Goal: Information Seeking & Learning: Get advice/opinions

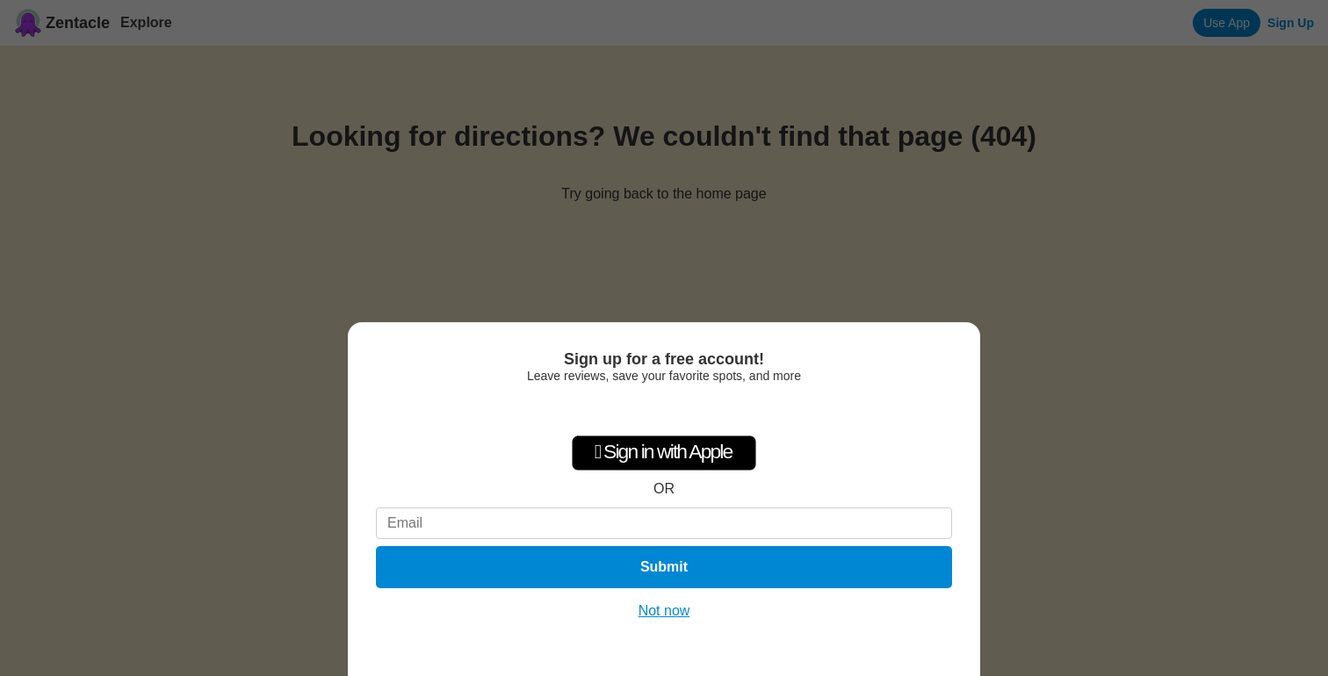
click at [680, 608] on button "Not now" at bounding box center [664, 612] width 62 height 18
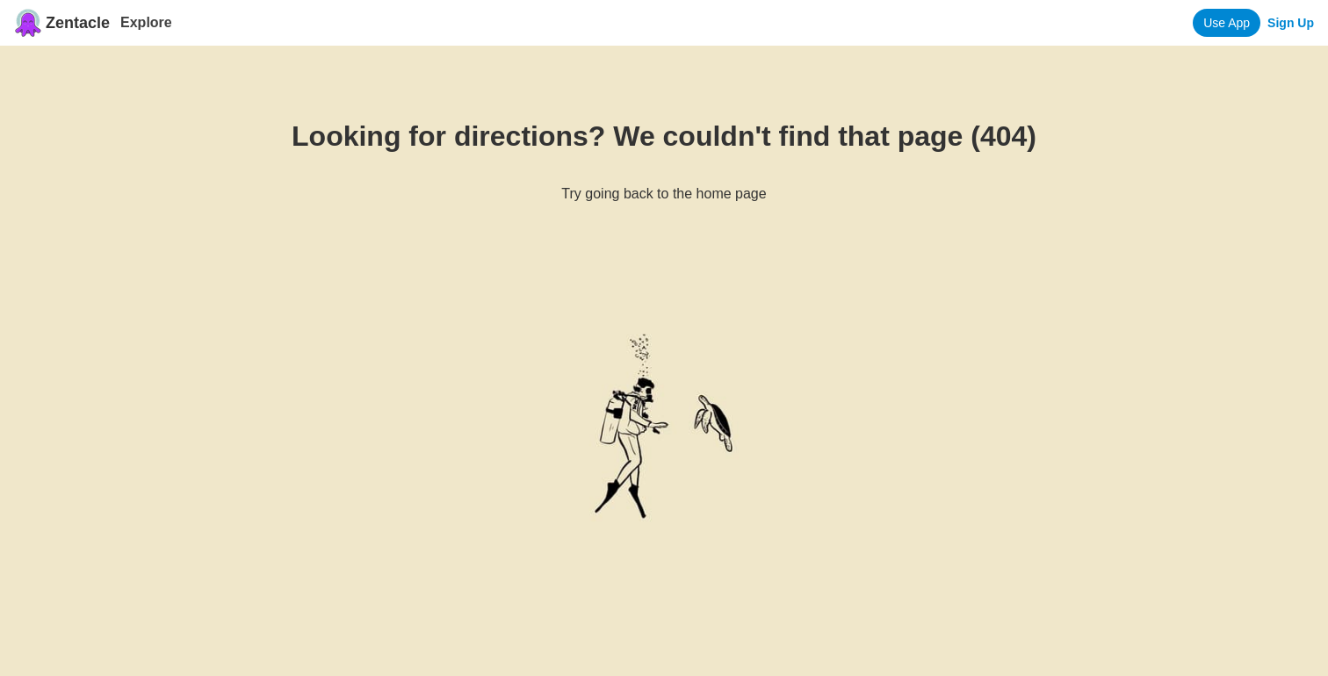
click at [80, 18] on span "Zentacle" at bounding box center [78, 23] width 64 height 18
click at [150, 19] on link "Explore" at bounding box center [146, 22] width 52 height 15
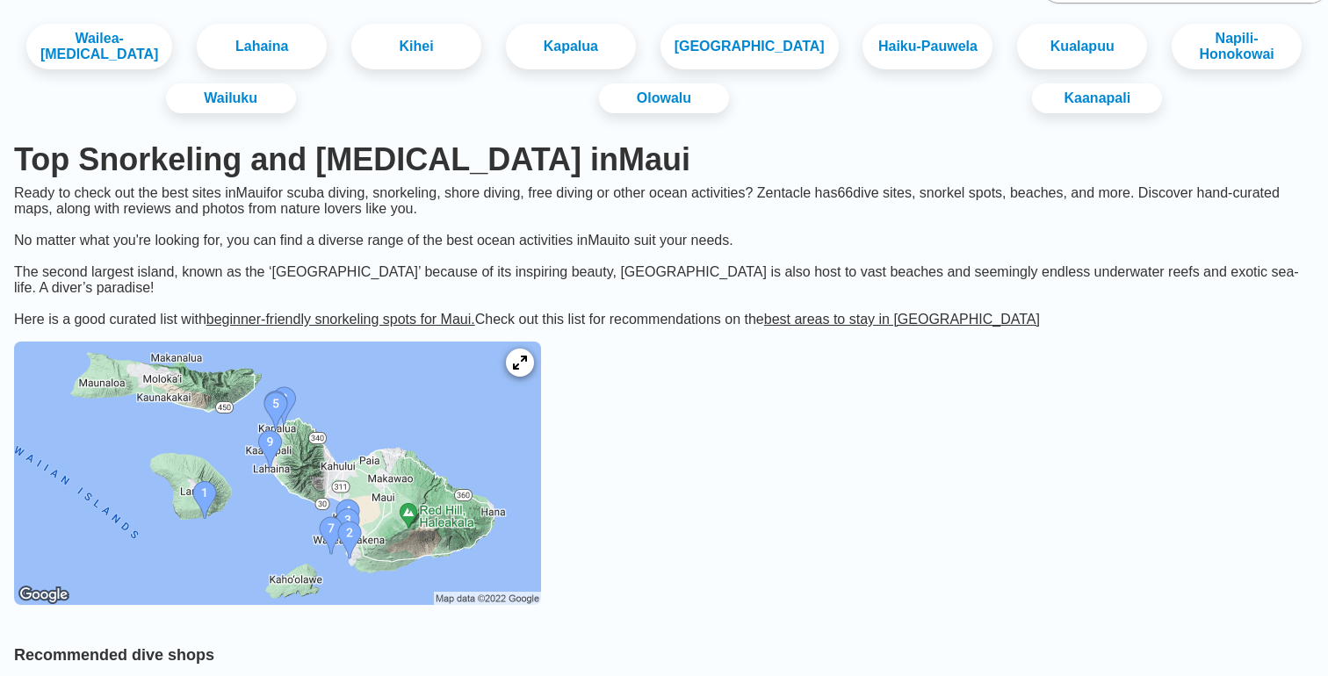
scroll to position [105, 0]
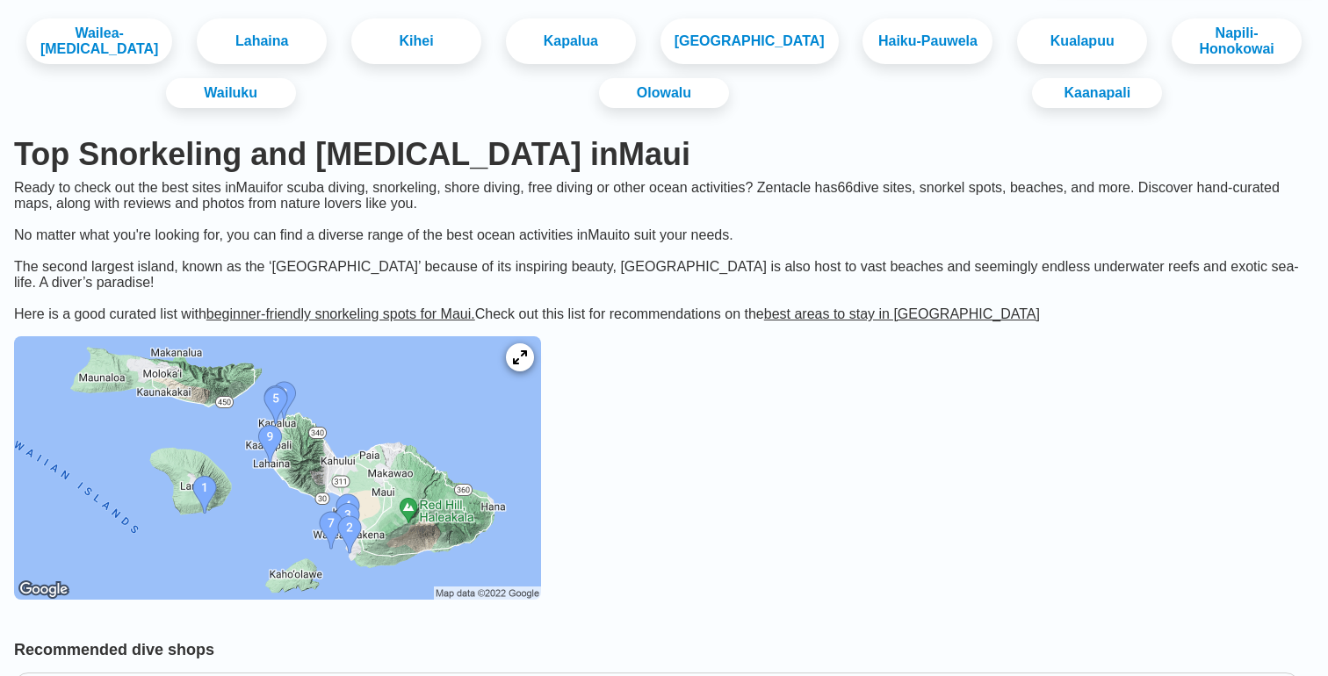
click at [361, 437] on img at bounding box center [277, 468] width 527 height 264
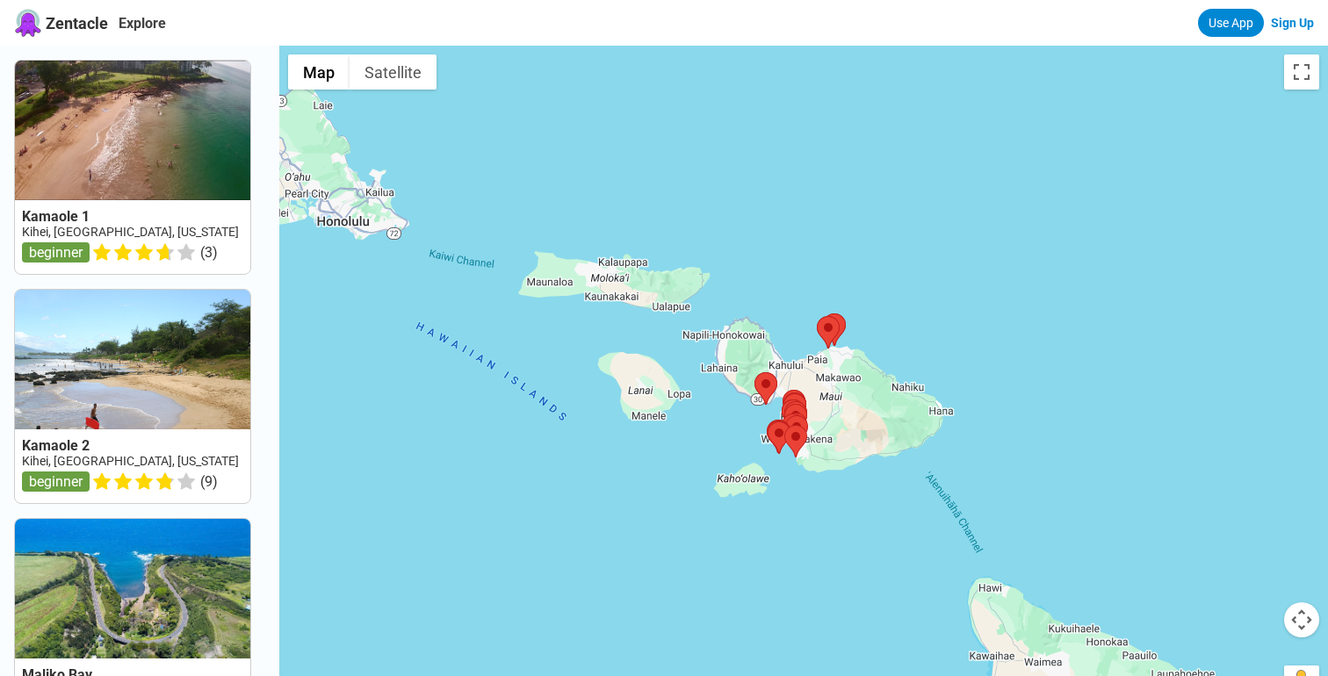
click at [712, 336] on div at bounding box center [803, 384] width 1049 height 676
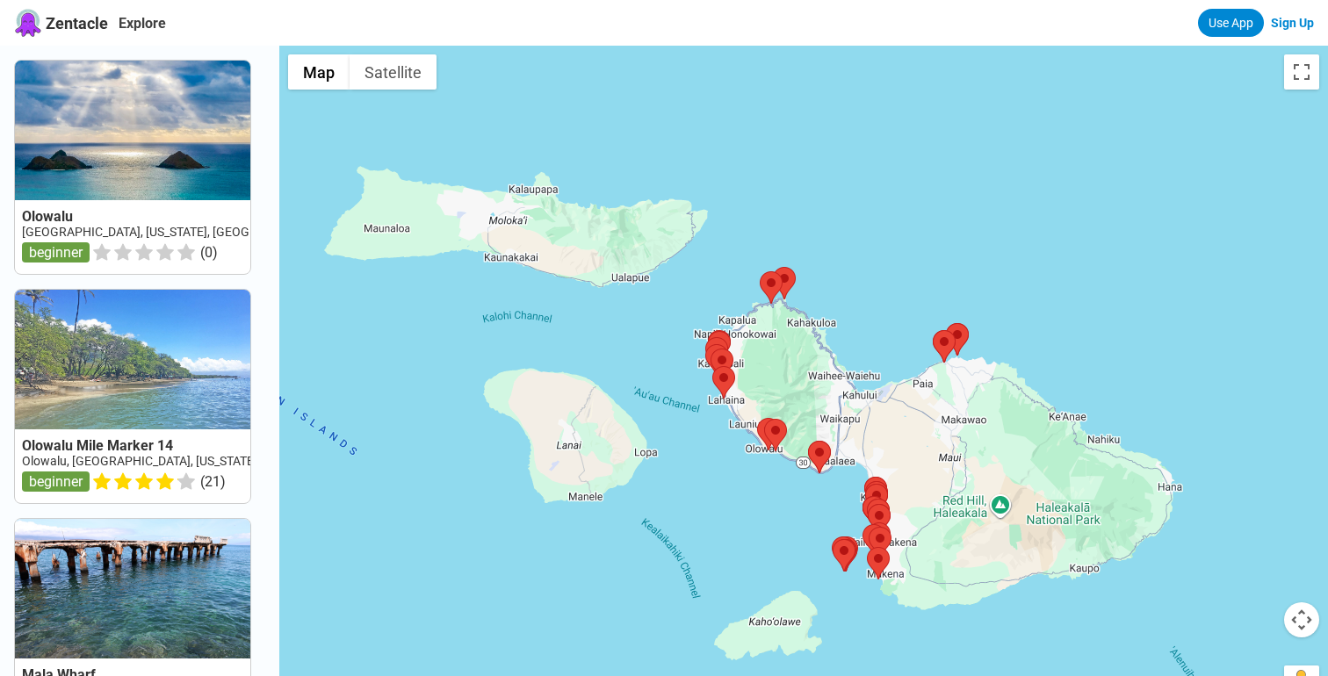
click at [693, 340] on div at bounding box center [803, 384] width 1049 height 676
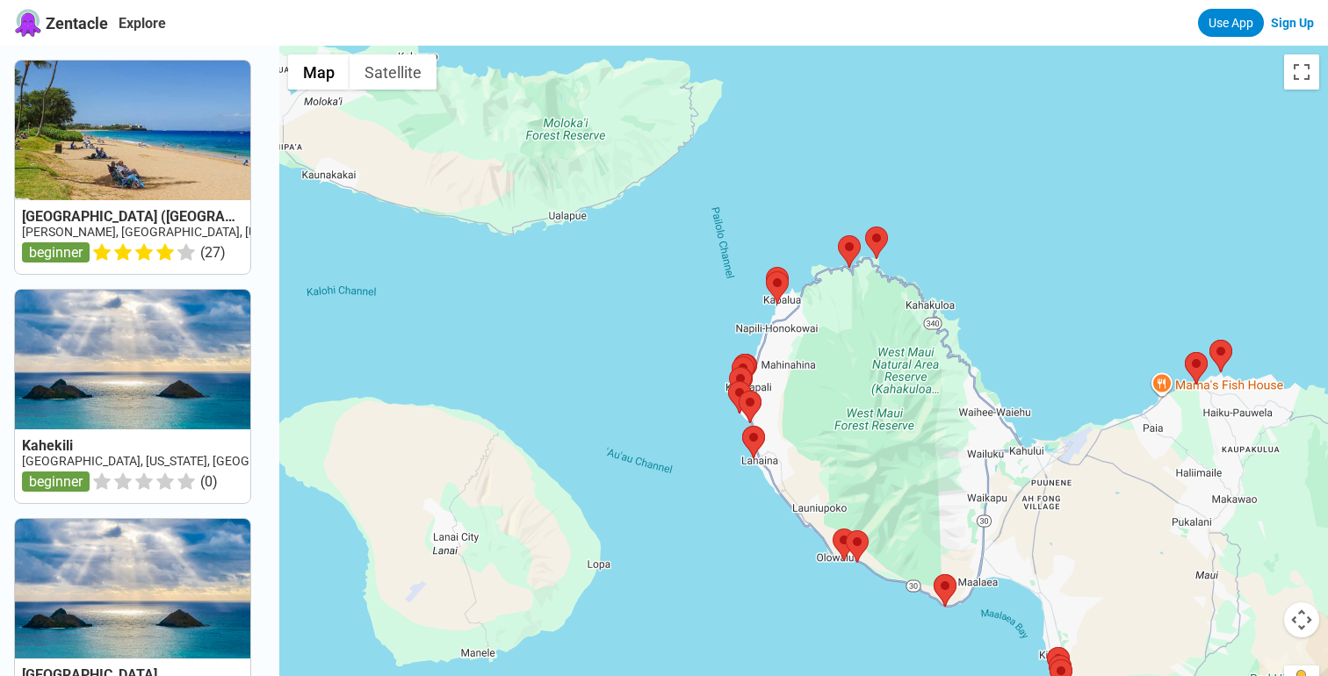
click at [747, 312] on div at bounding box center [803, 384] width 1049 height 676
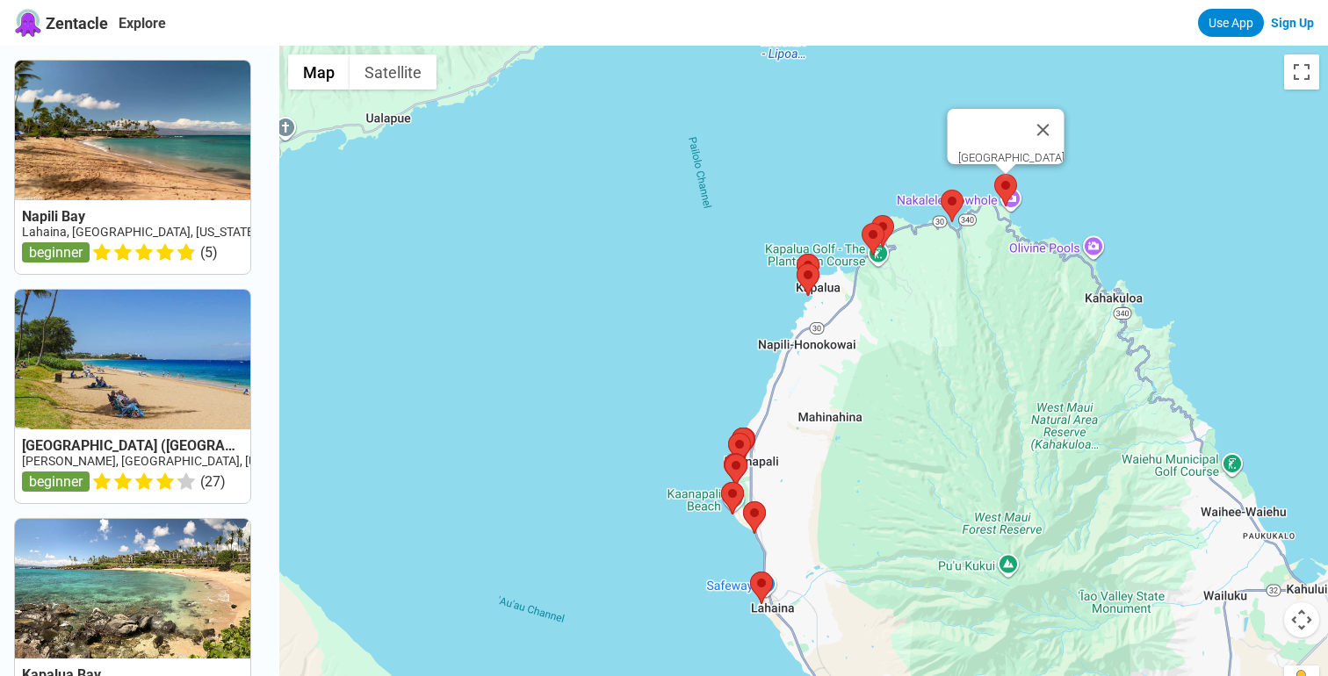
click at [994, 174] on area at bounding box center [994, 174] width 0 height 0
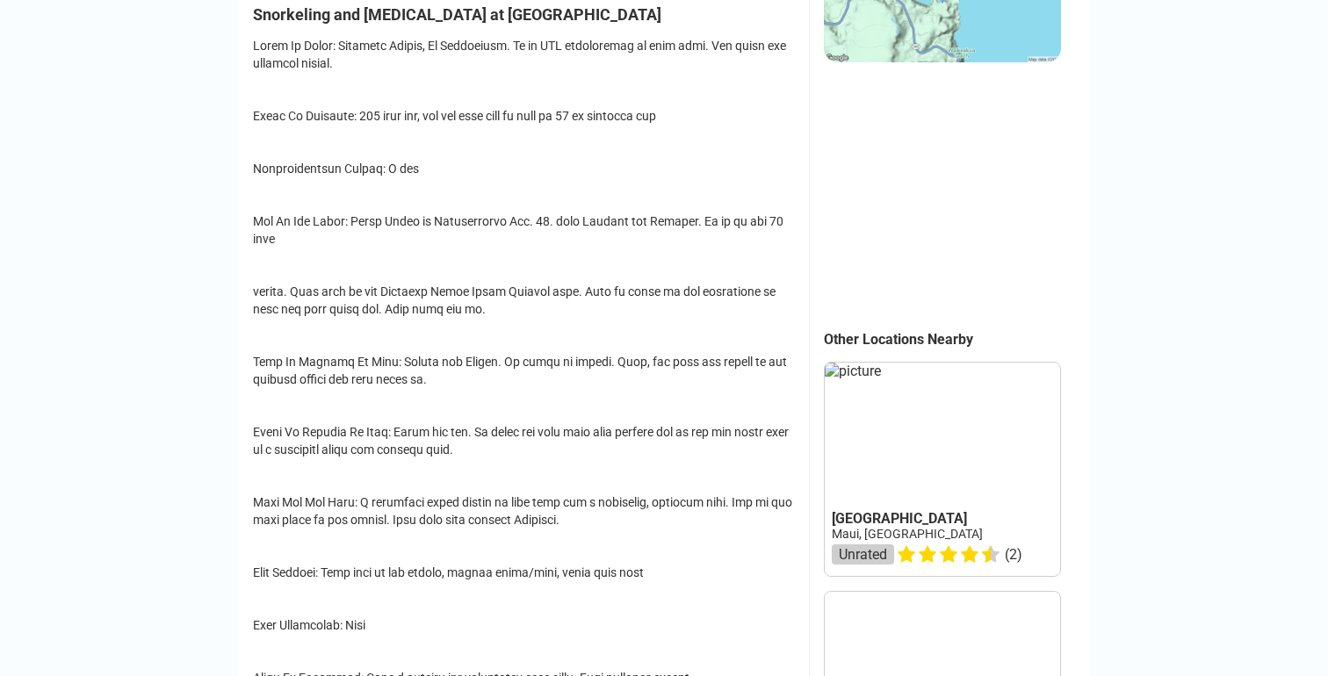
scroll to position [529, 0]
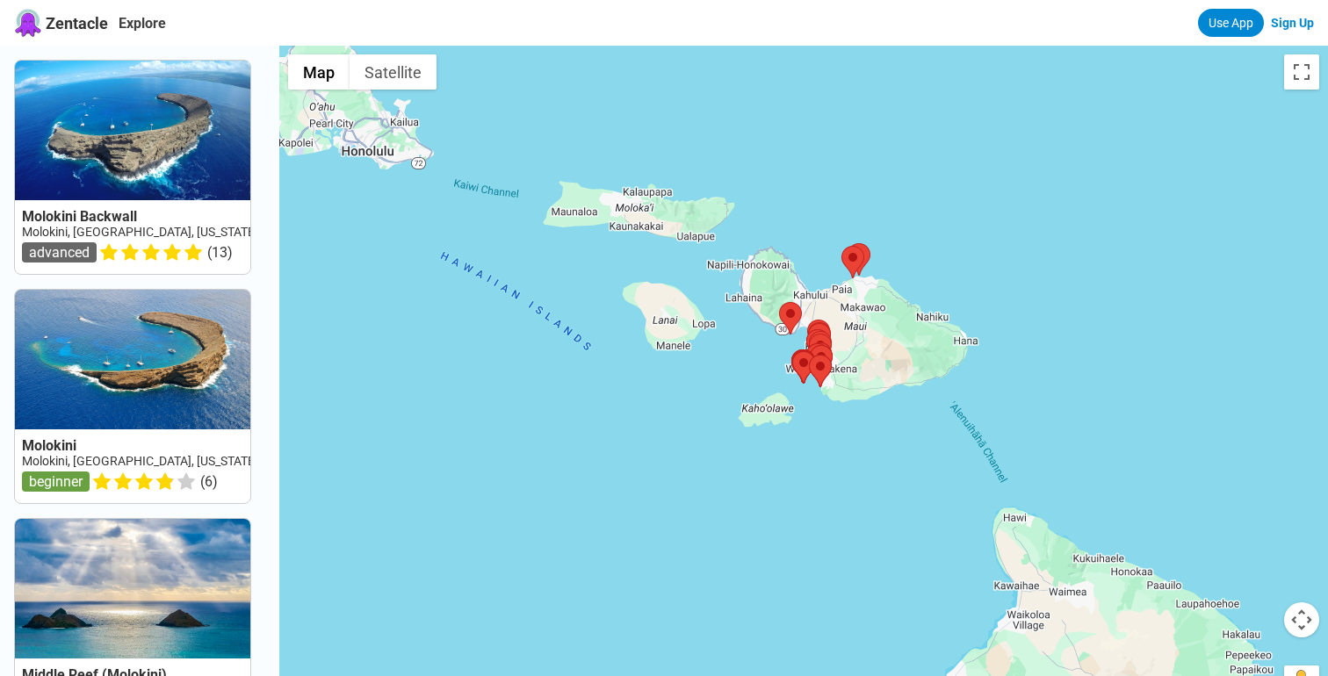
click at [943, 332] on div at bounding box center [803, 384] width 1049 height 676
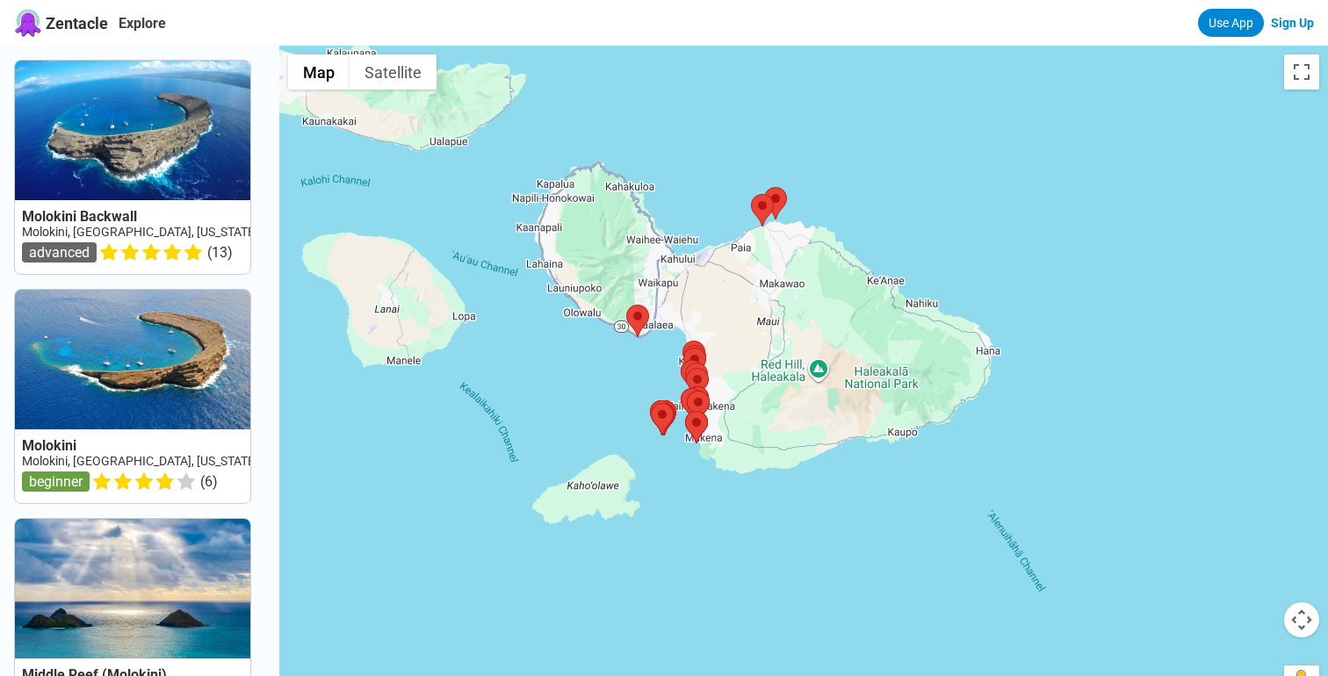
click at [967, 350] on div at bounding box center [803, 384] width 1049 height 676
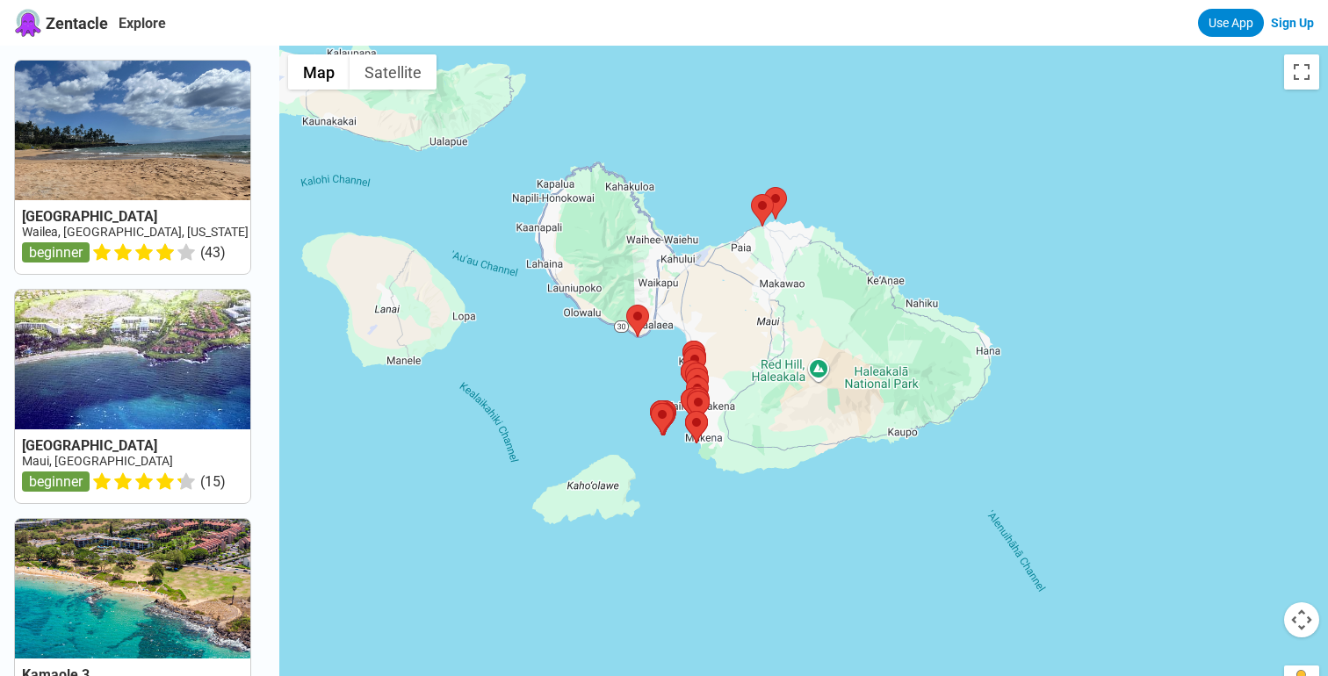
click at [967, 350] on div at bounding box center [803, 384] width 1049 height 676
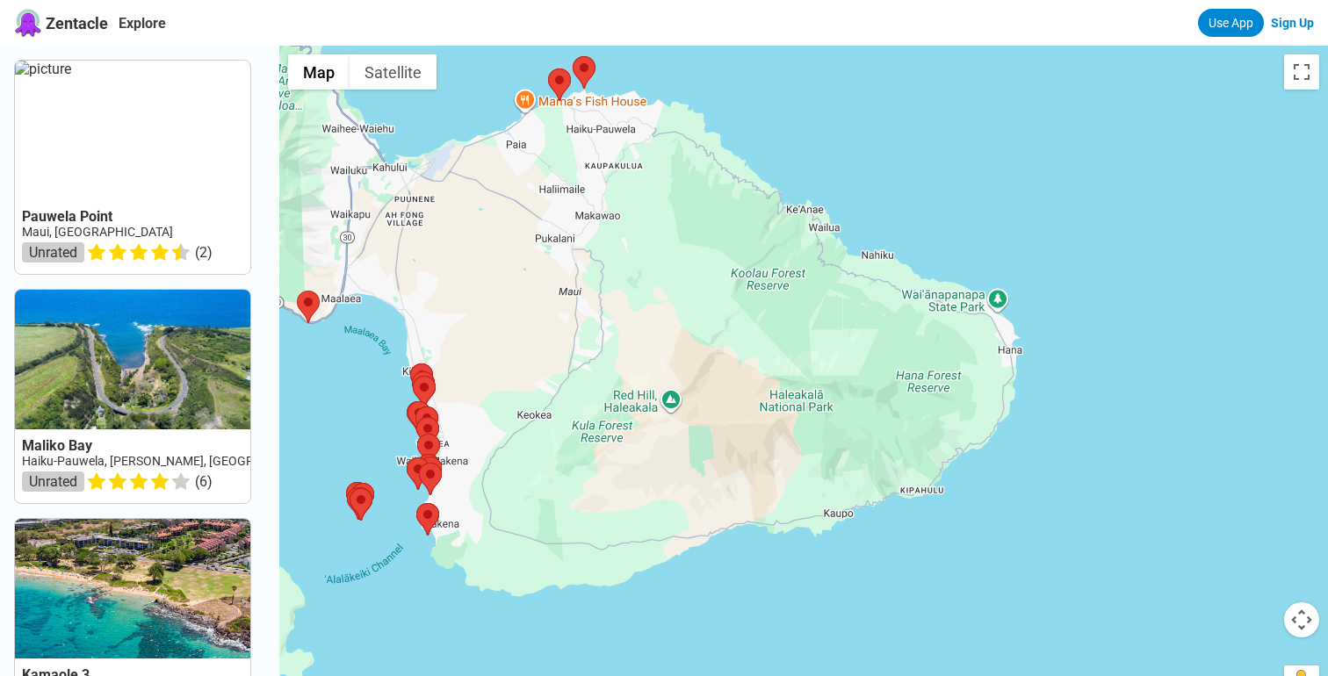
click at [967, 350] on div at bounding box center [803, 384] width 1049 height 676
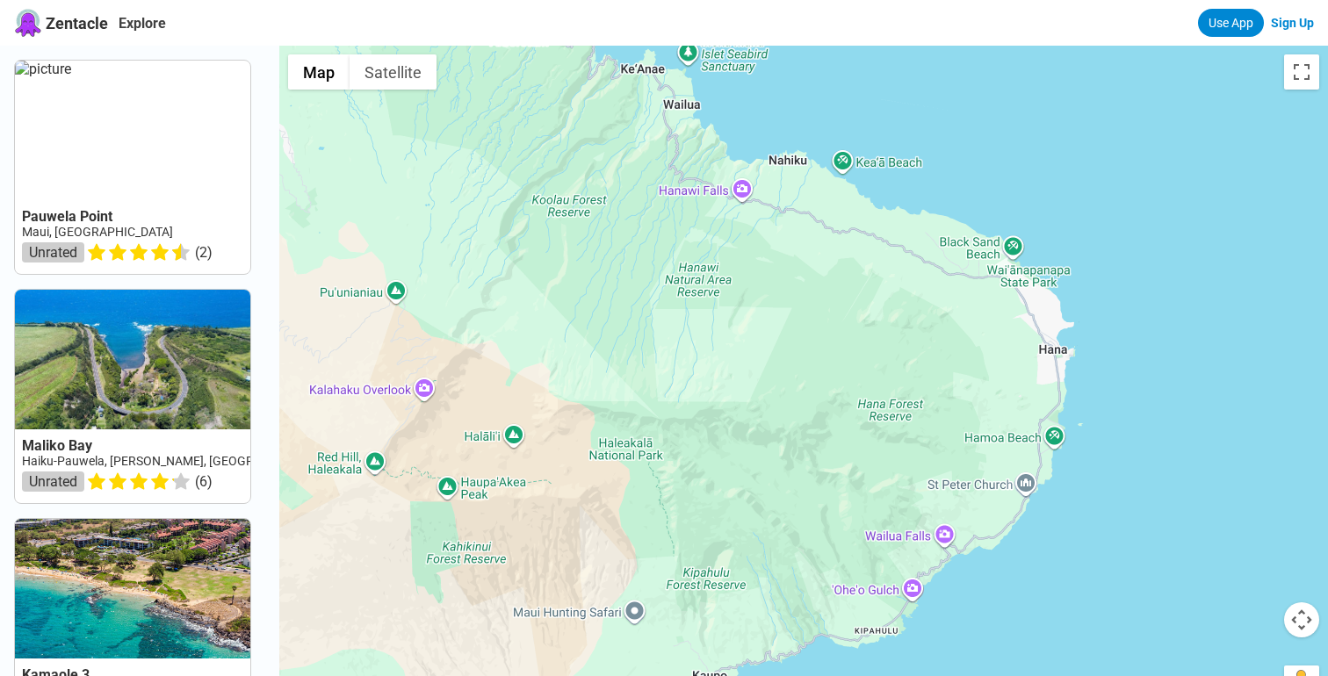
click at [1011, 342] on div at bounding box center [803, 384] width 1049 height 676
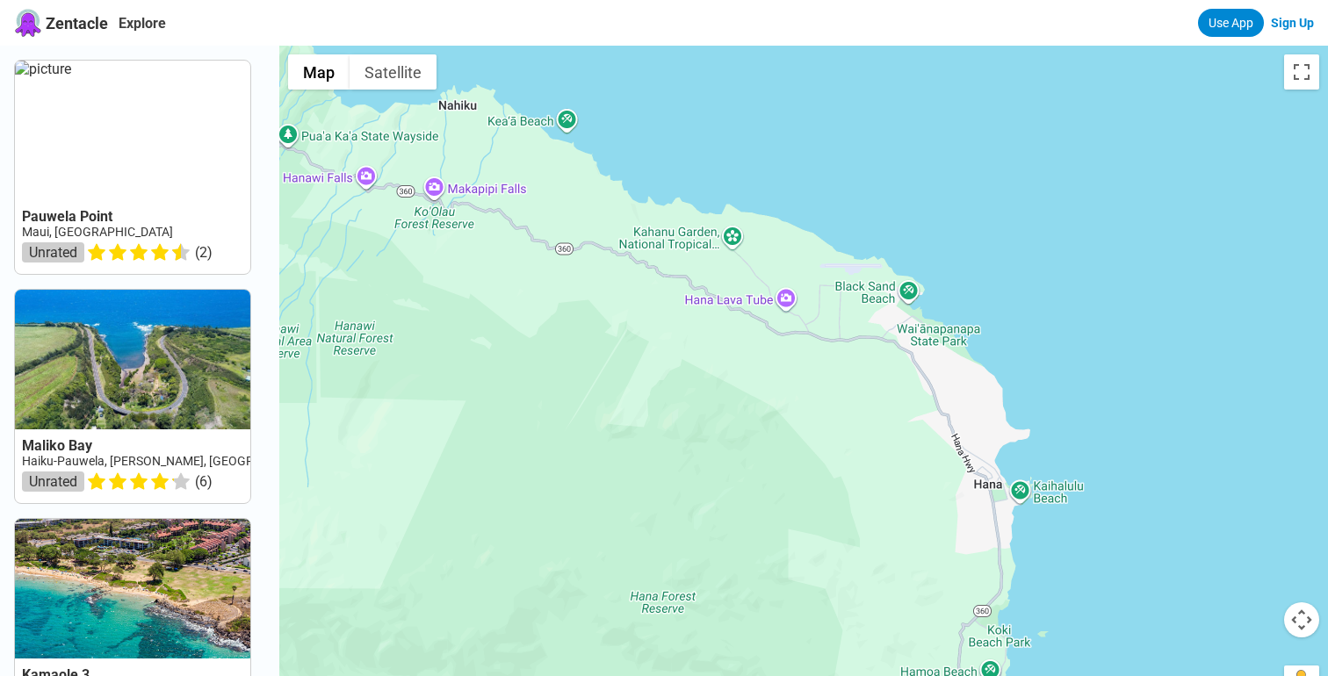
drag, startPoint x: 950, startPoint y: 303, endPoint x: 805, endPoint y: 461, distance: 214.5
click at [805, 461] on div at bounding box center [803, 384] width 1049 height 676
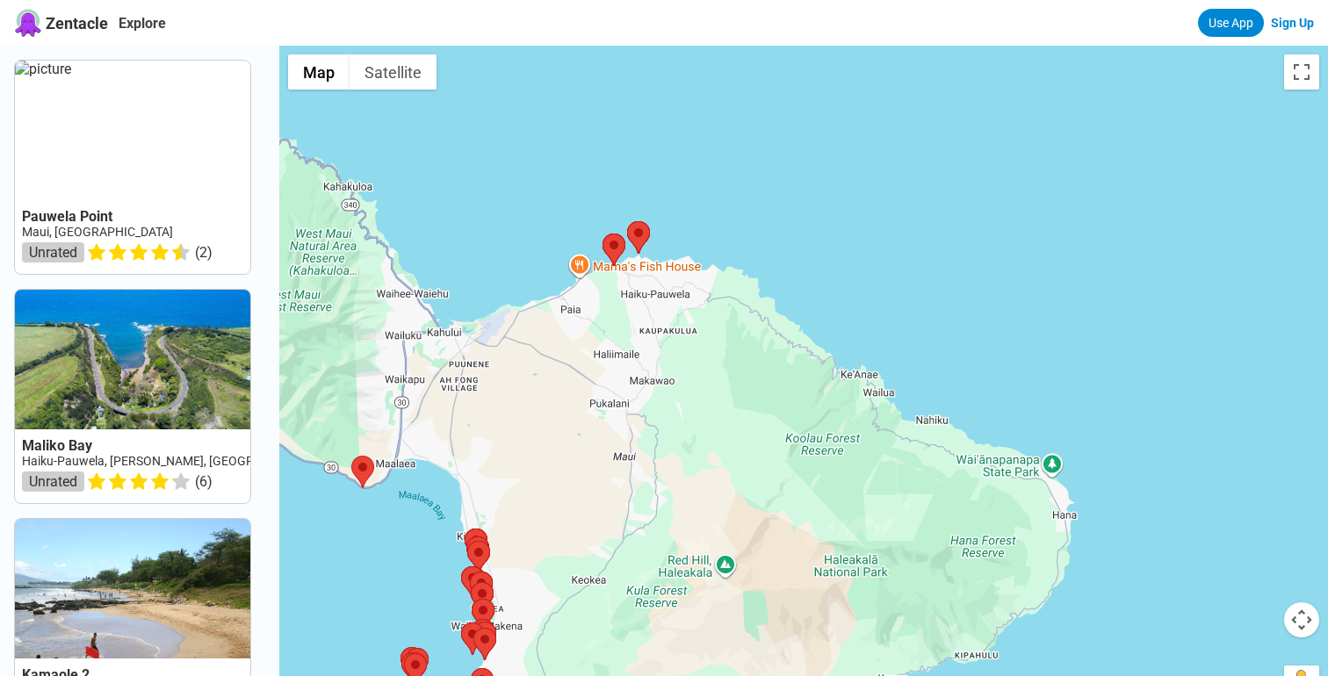
drag, startPoint x: 587, startPoint y: 317, endPoint x: 883, endPoint y: 411, distance: 310.6
click at [883, 411] on div at bounding box center [803, 384] width 1049 height 676
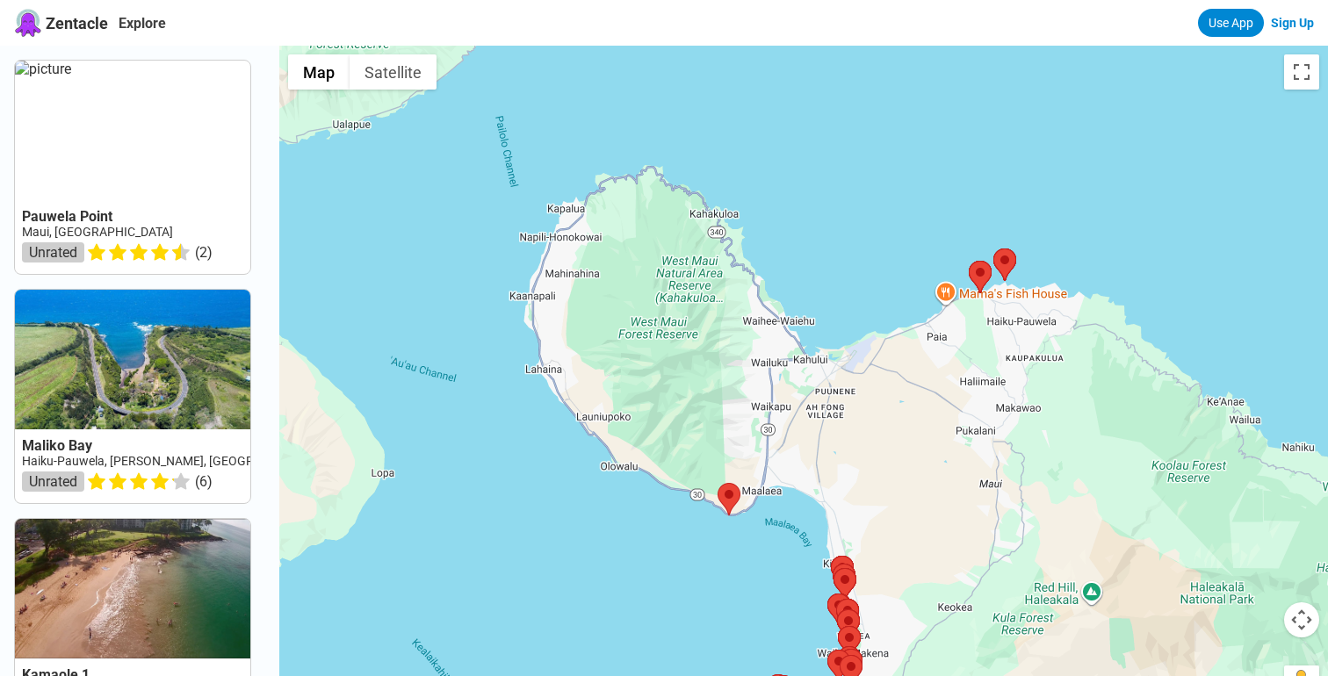
drag, startPoint x: 516, startPoint y: 350, endPoint x: 977, endPoint y: 387, distance: 461.8
click at [977, 387] on div at bounding box center [803, 384] width 1049 height 676
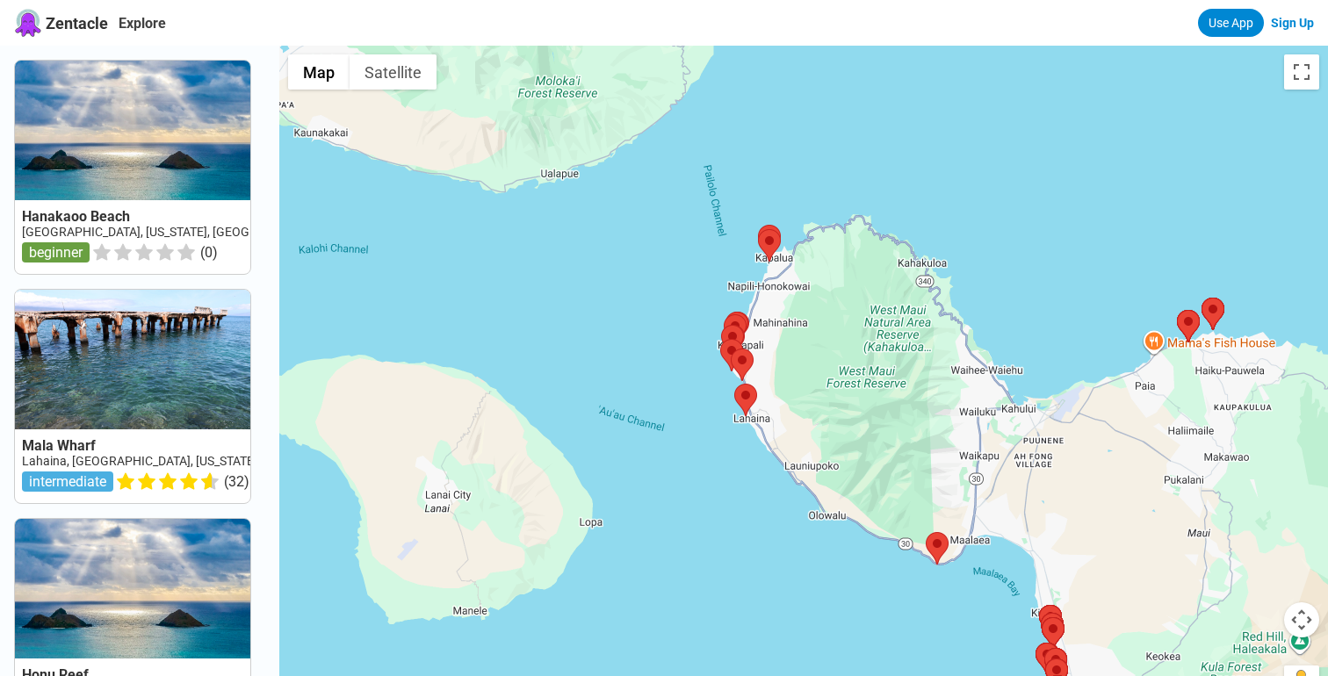
click at [781, 306] on div at bounding box center [803, 384] width 1049 height 676
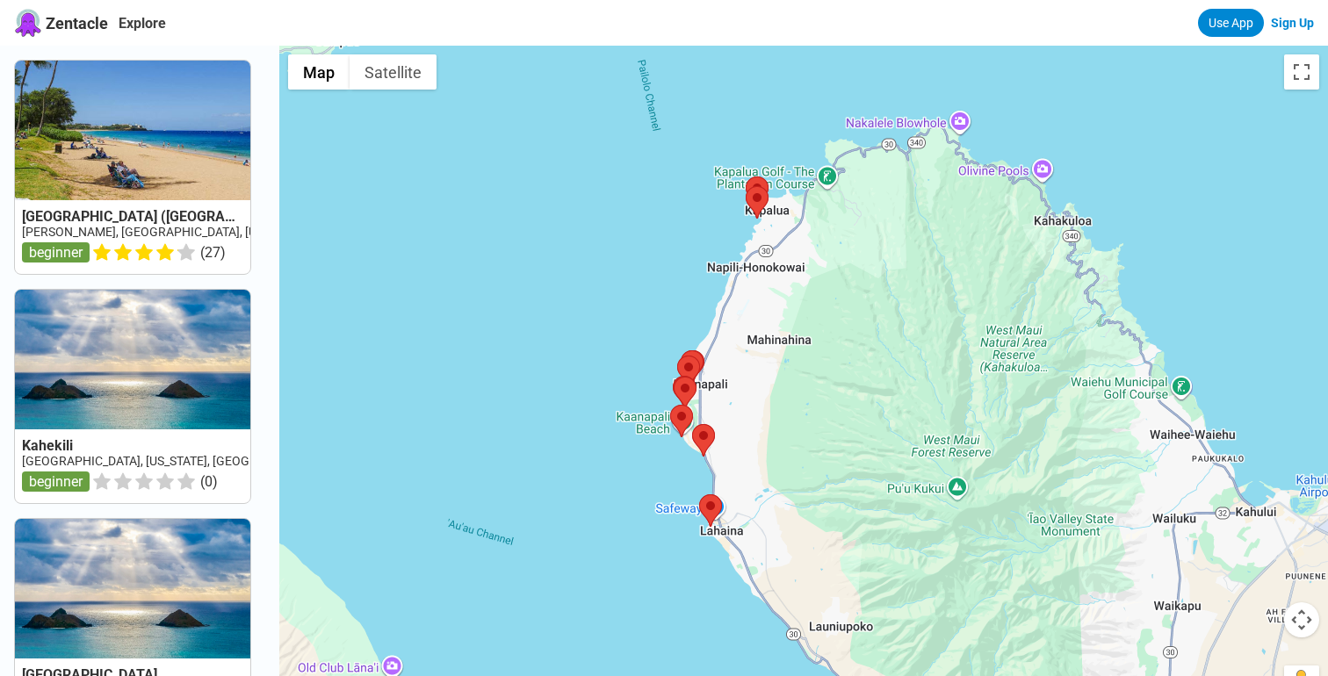
click at [719, 219] on div at bounding box center [803, 384] width 1049 height 676
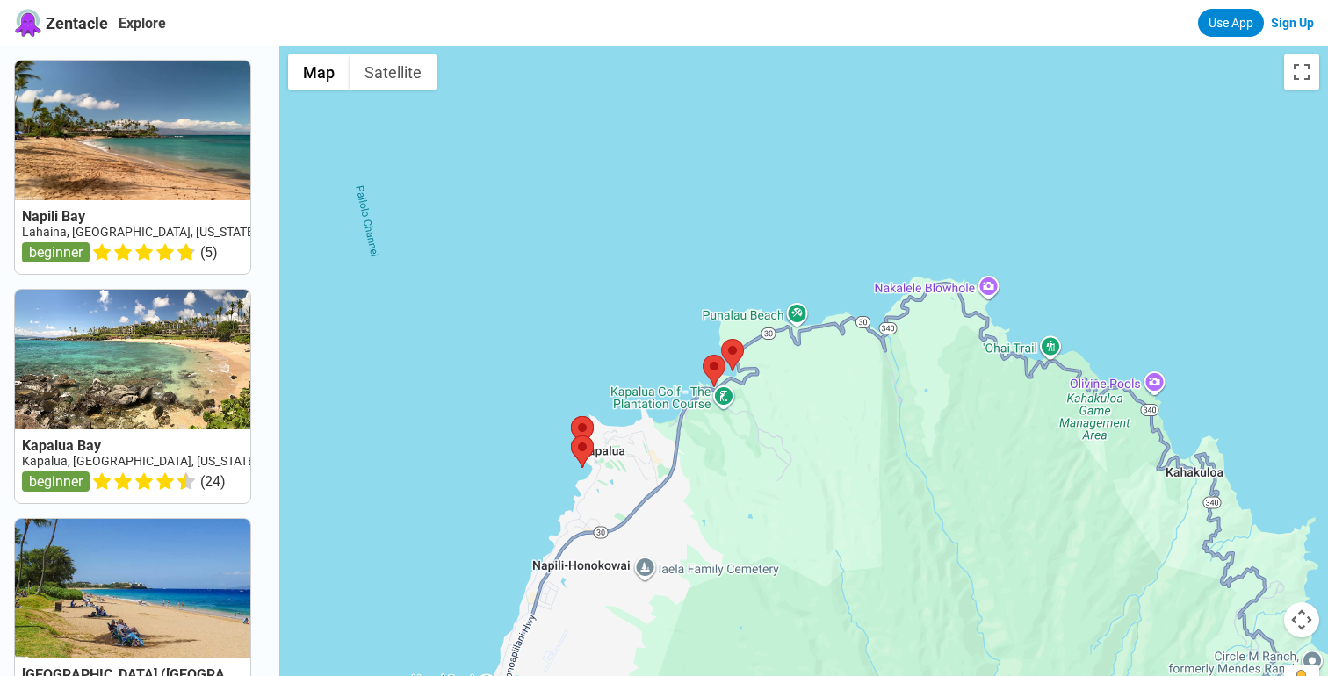
drag, startPoint x: 866, startPoint y: 178, endPoint x: 643, endPoint y: 434, distance: 339.3
click at [643, 434] on div at bounding box center [803, 384] width 1049 height 676
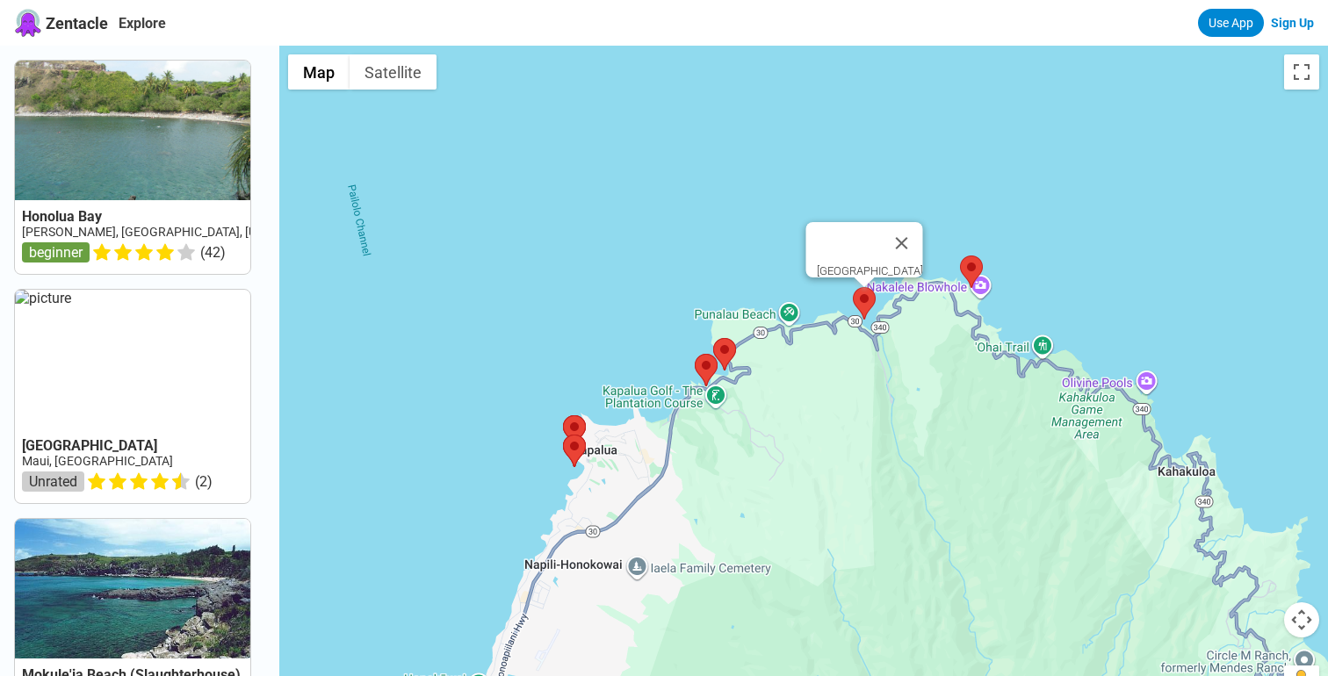
click at [853, 287] on area at bounding box center [853, 287] width 0 height 0
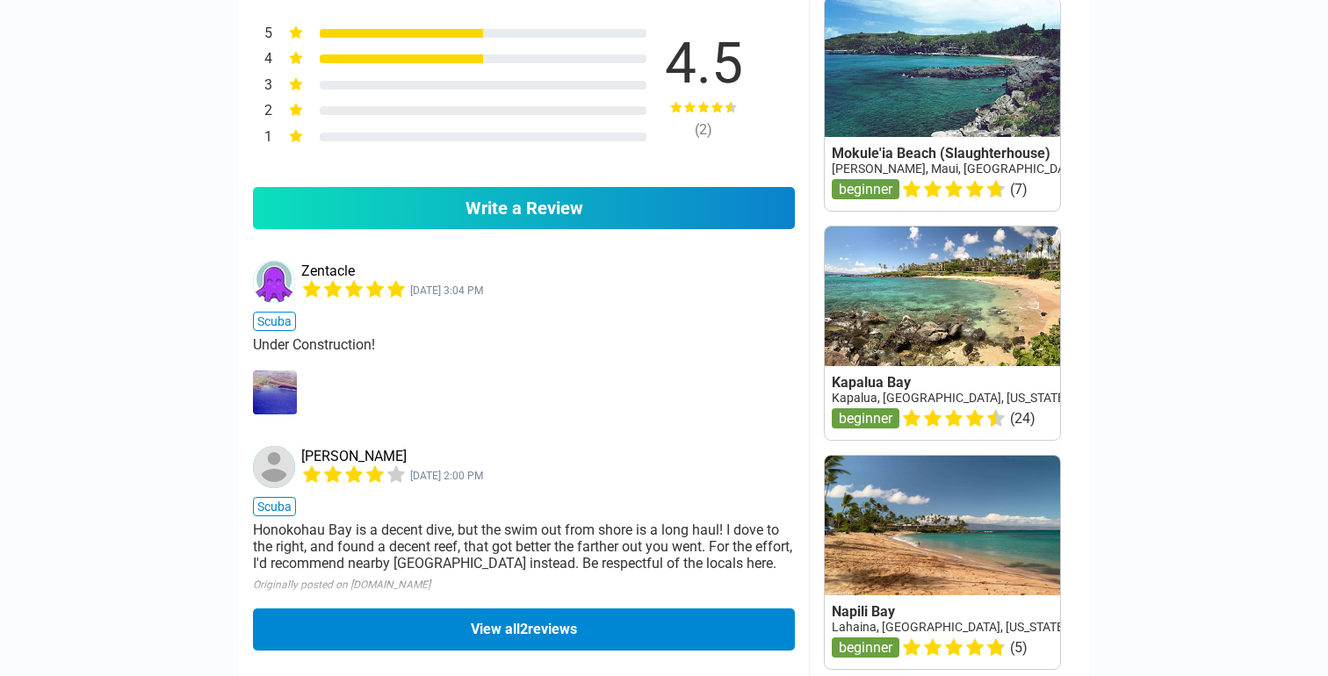
scroll to position [1360, 0]
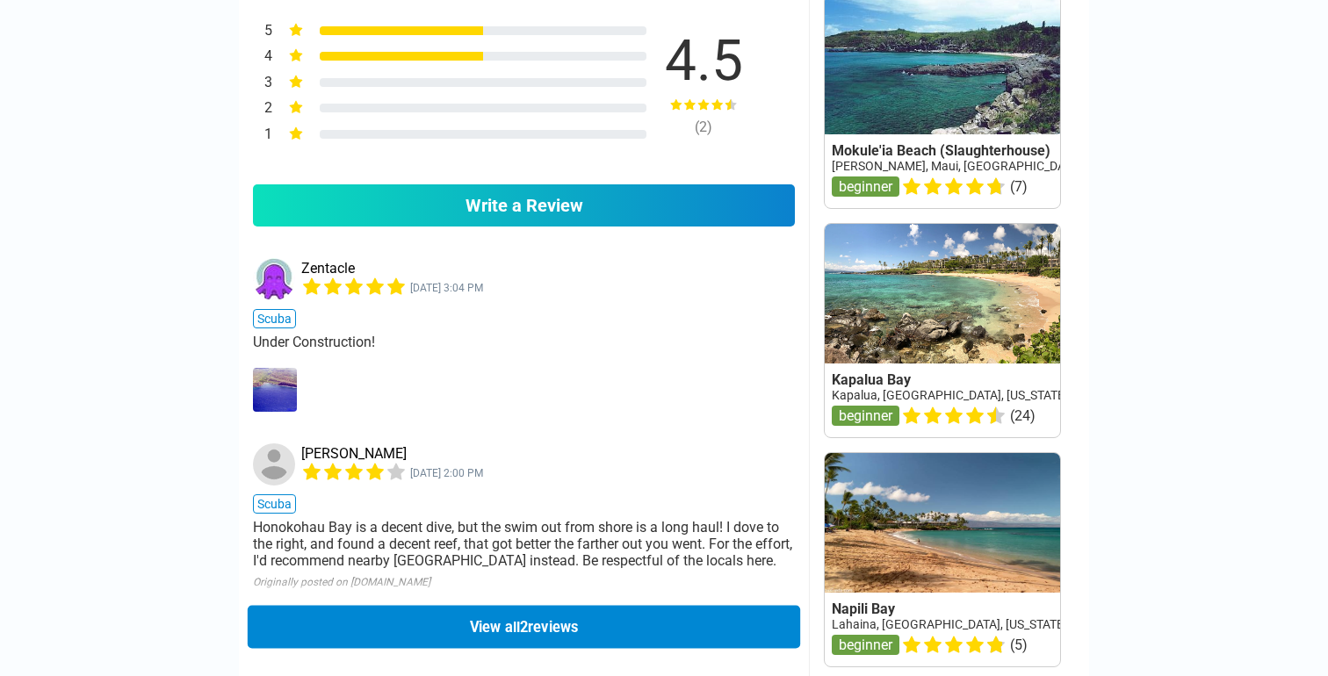
click at [536, 605] on button "View all 2 reviews" at bounding box center [524, 626] width 553 height 43
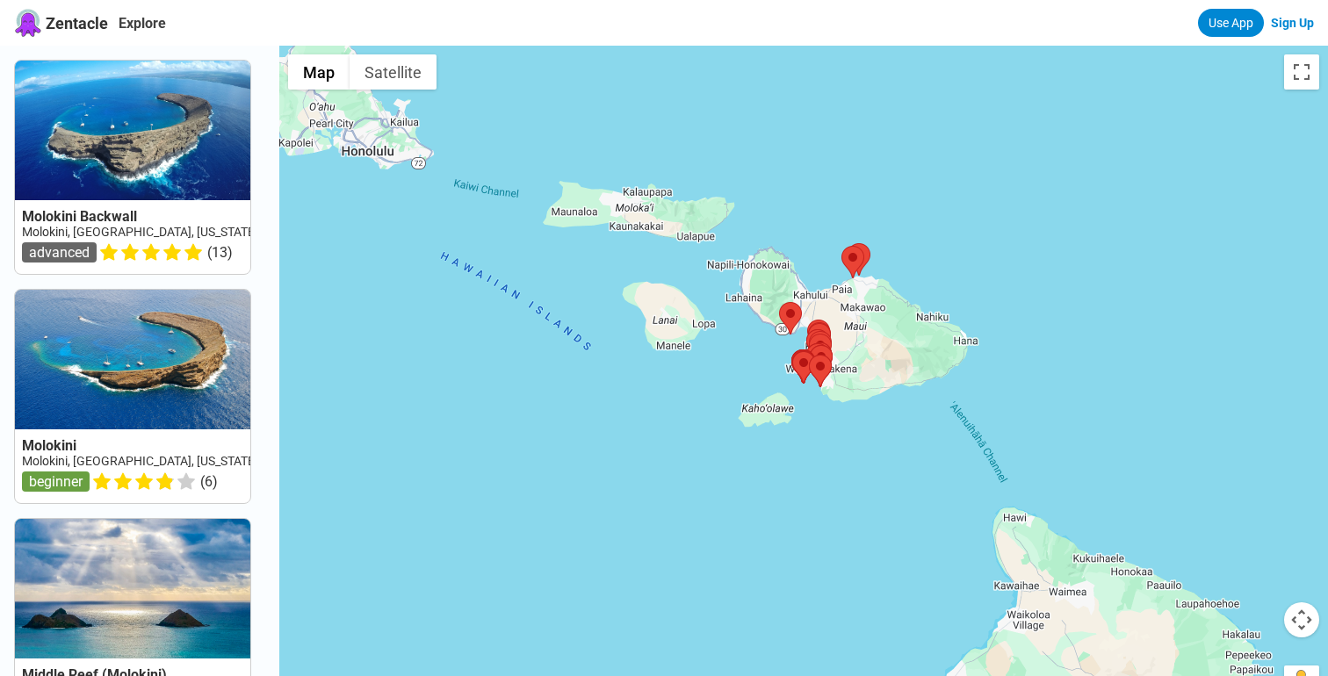
click at [749, 296] on div at bounding box center [803, 384] width 1049 height 676
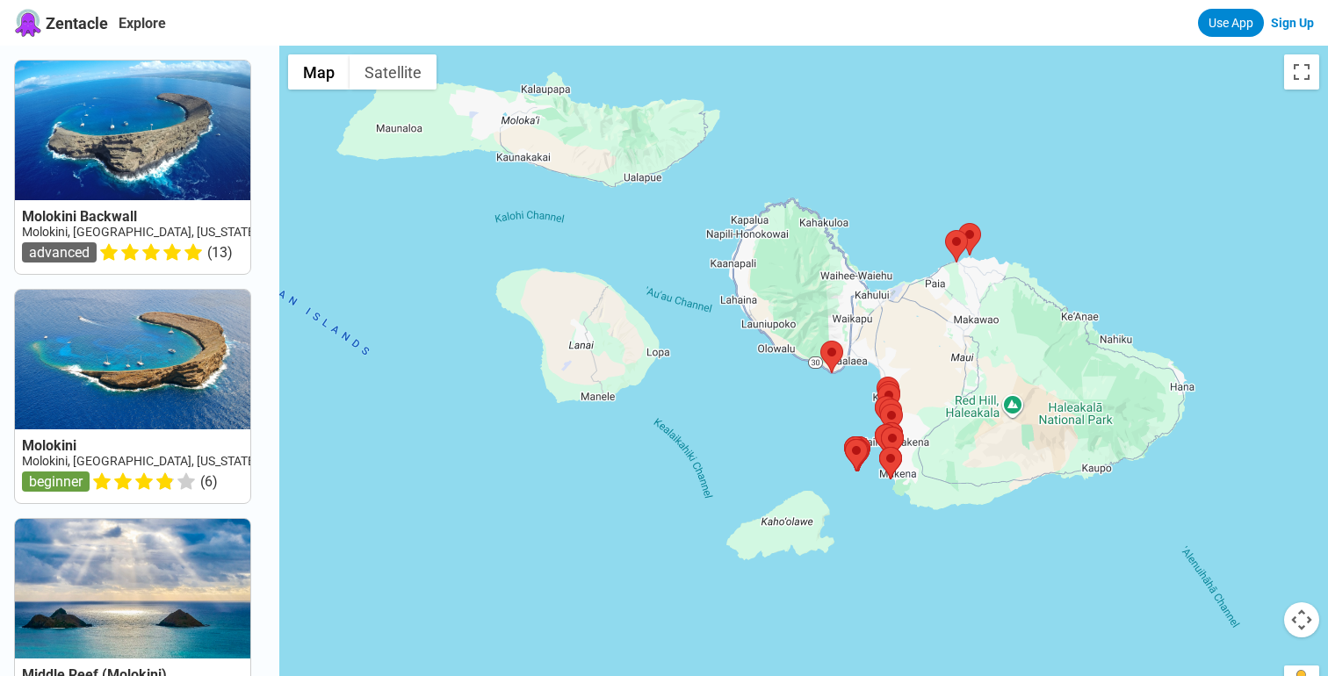
click at [735, 278] on div at bounding box center [803, 384] width 1049 height 676
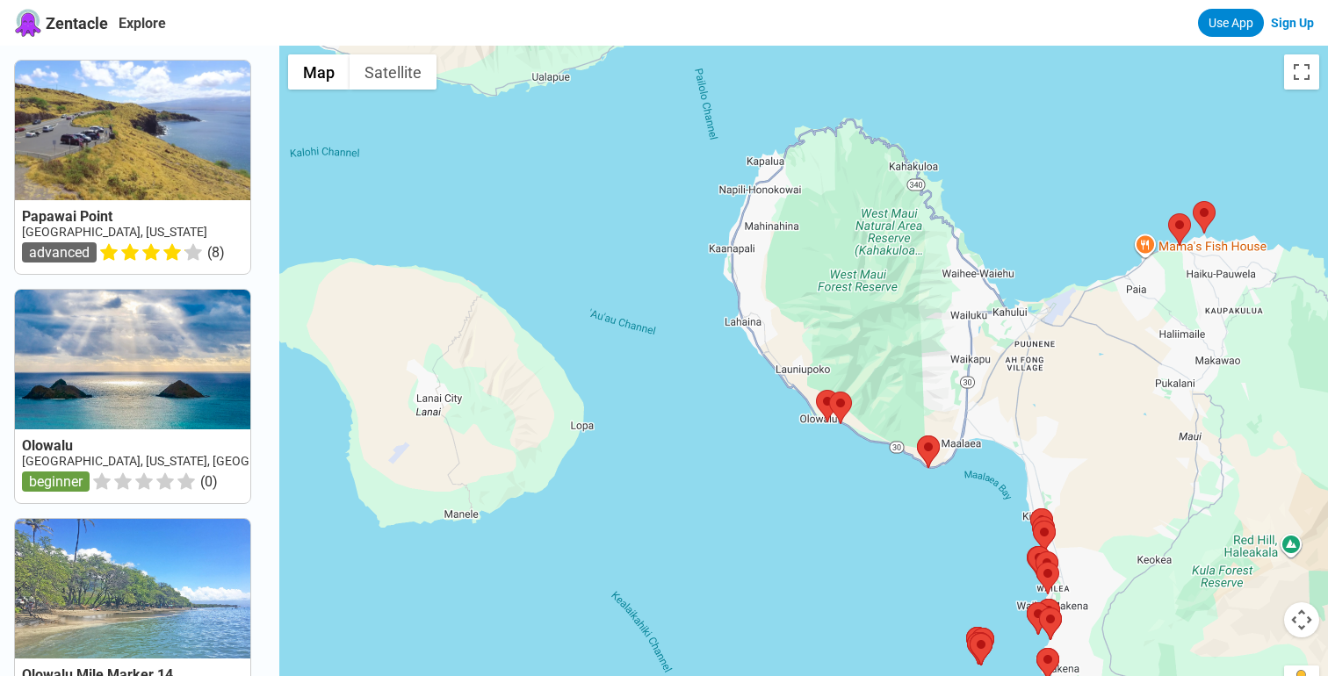
click at [726, 250] on div at bounding box center [803, 384] width 1049 height 676
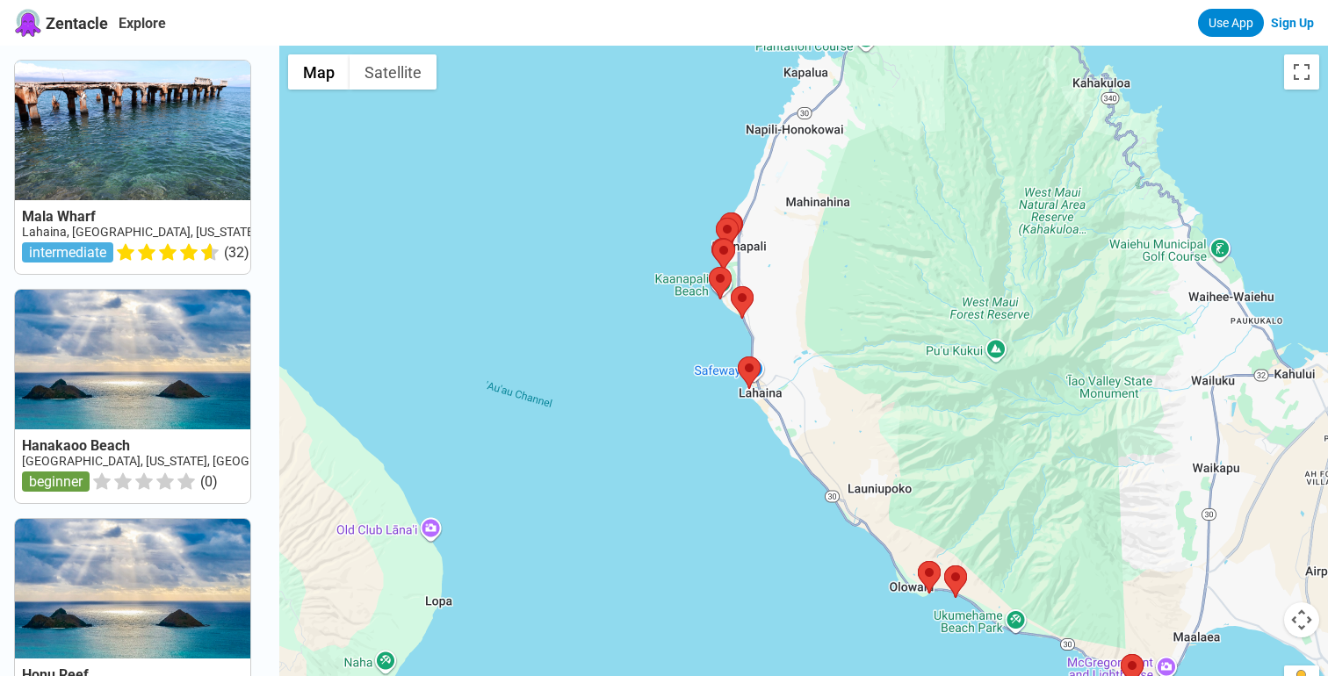
click at [790, 211] on div at bounding box center [803, 384] width 1049 height 676
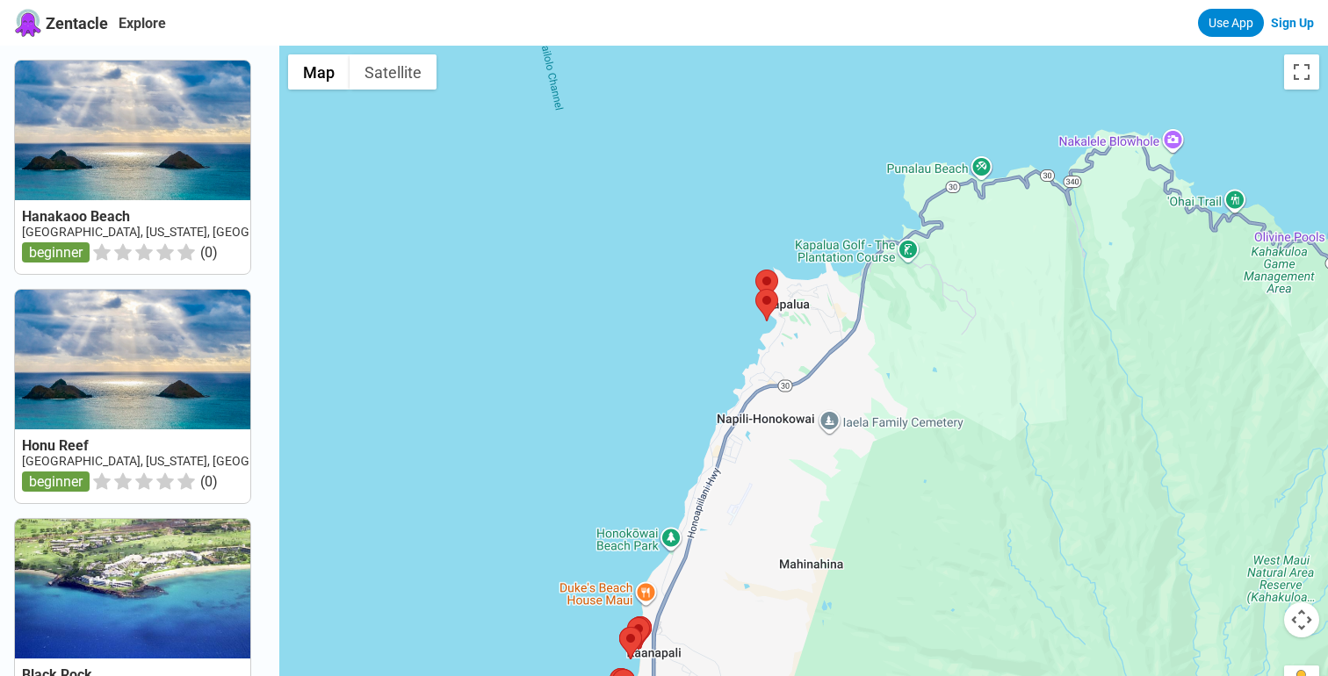
drag, startPoint x: 795, startPoint y: 183, endPoint x: 761, endPoint y: 557, distance: 375.8
click at [761, 557] on div at bounding box center [803, 384] width 1049 height 676
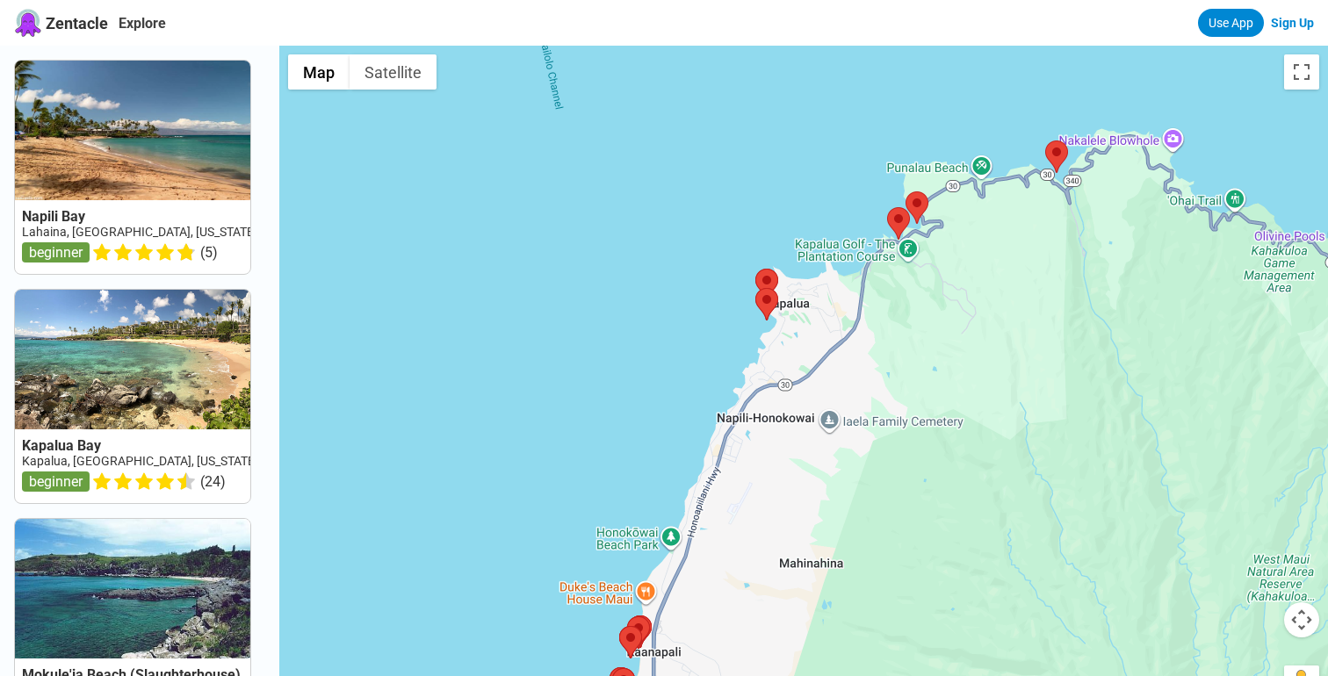
click at [926, 238] on div at bounding box center [803, 384] width 1049 height 676
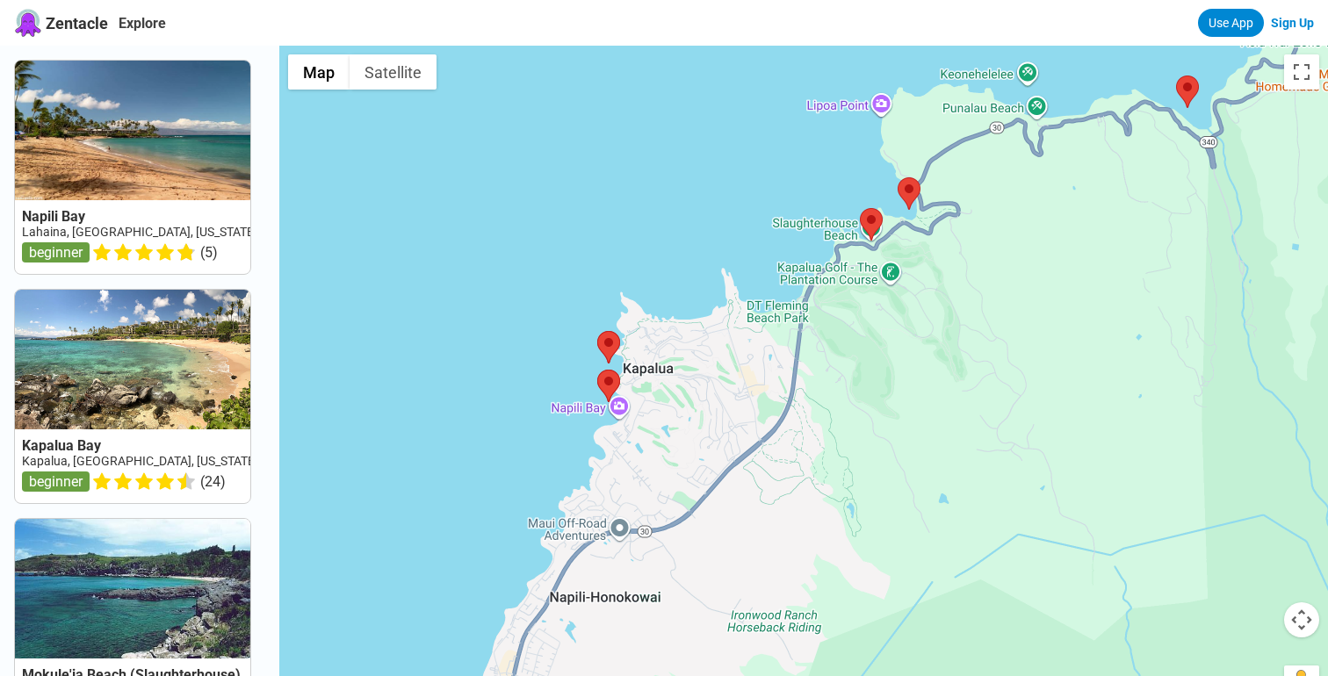
click at [924, 235] on div at bounding box center [803, 384] width 1049 height 676
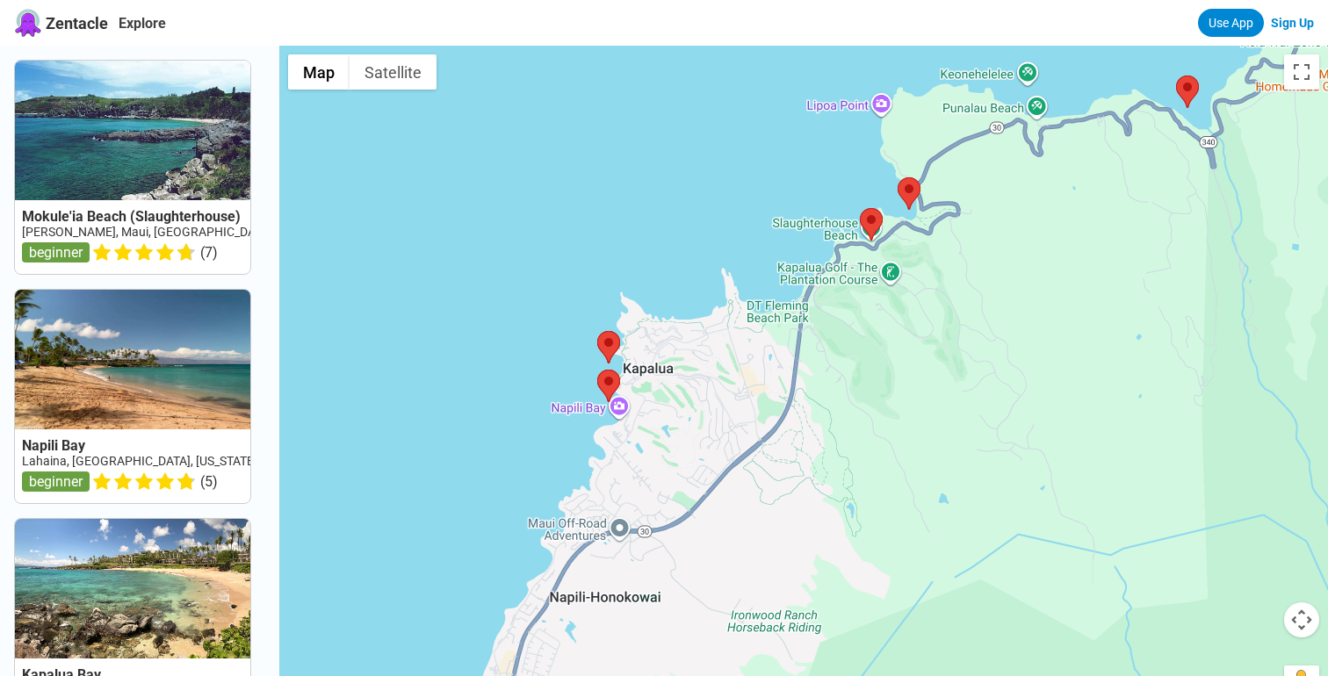
click at [924, 235] on div at bounding box center [803, 384] width 1049 height 676
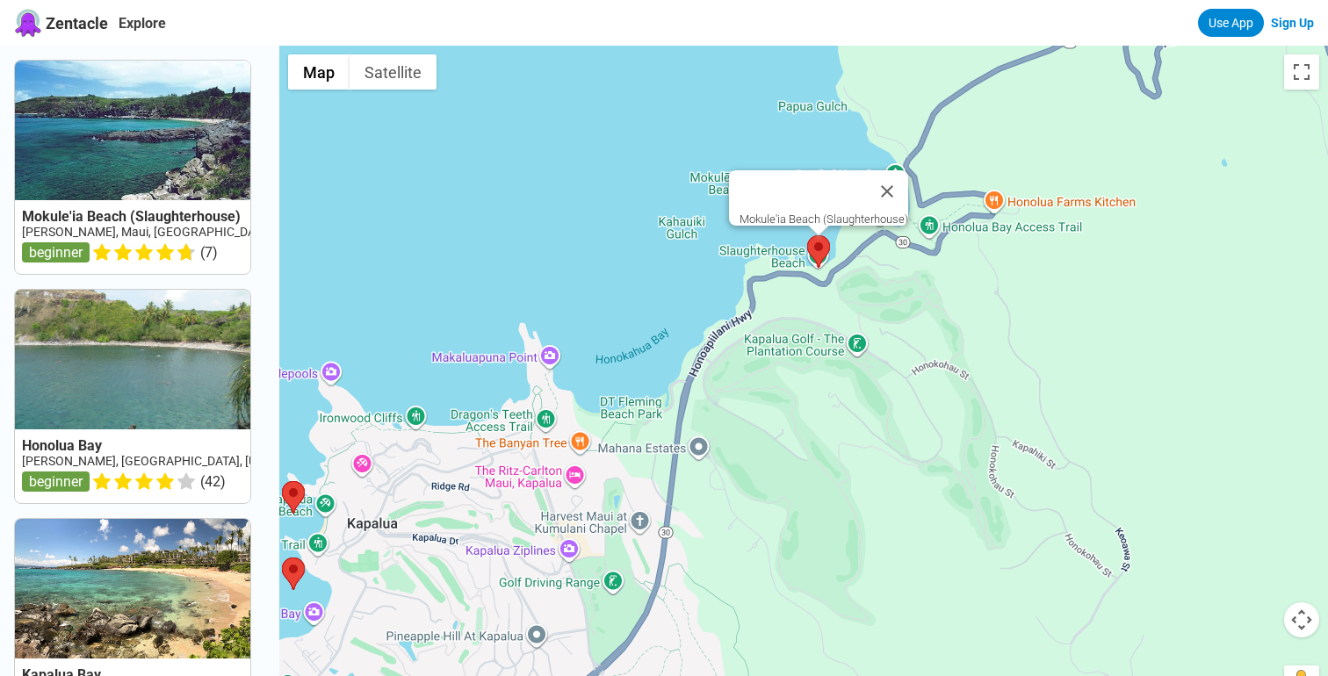
click at [807, 235] on area at bounding box center [807, 235] width 0 height 0
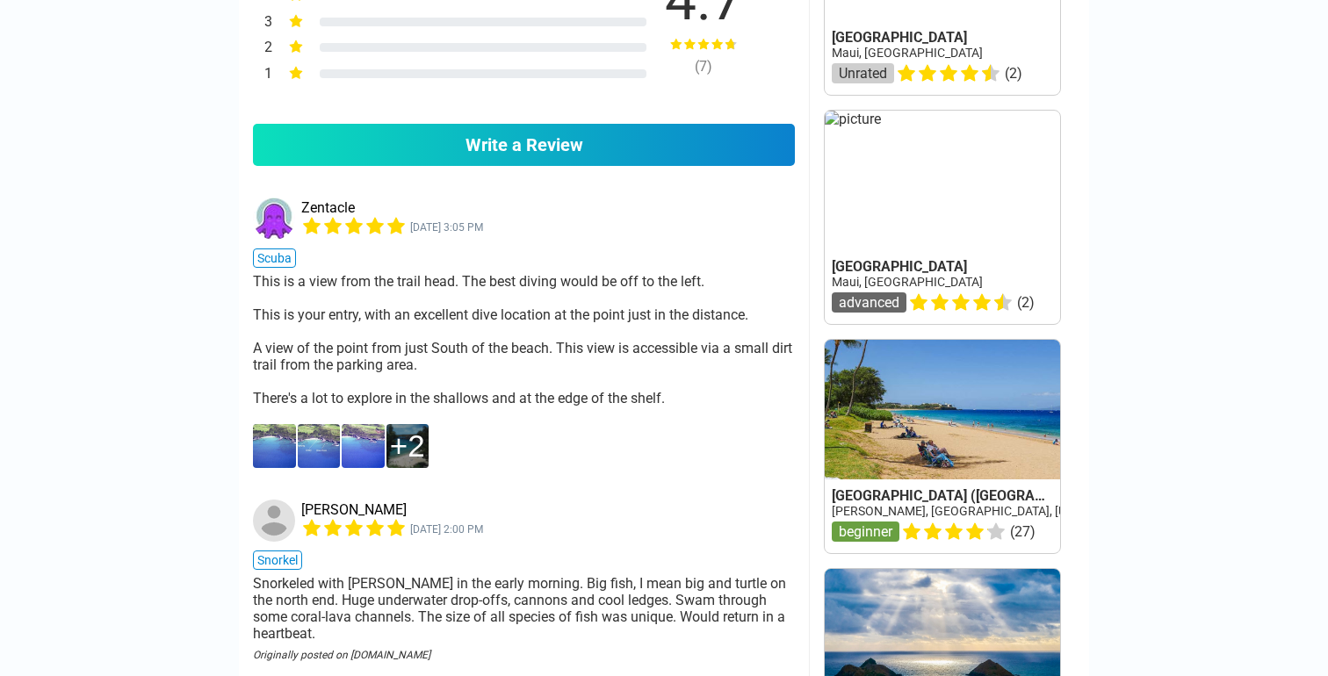
scroll to position [1738, 0]
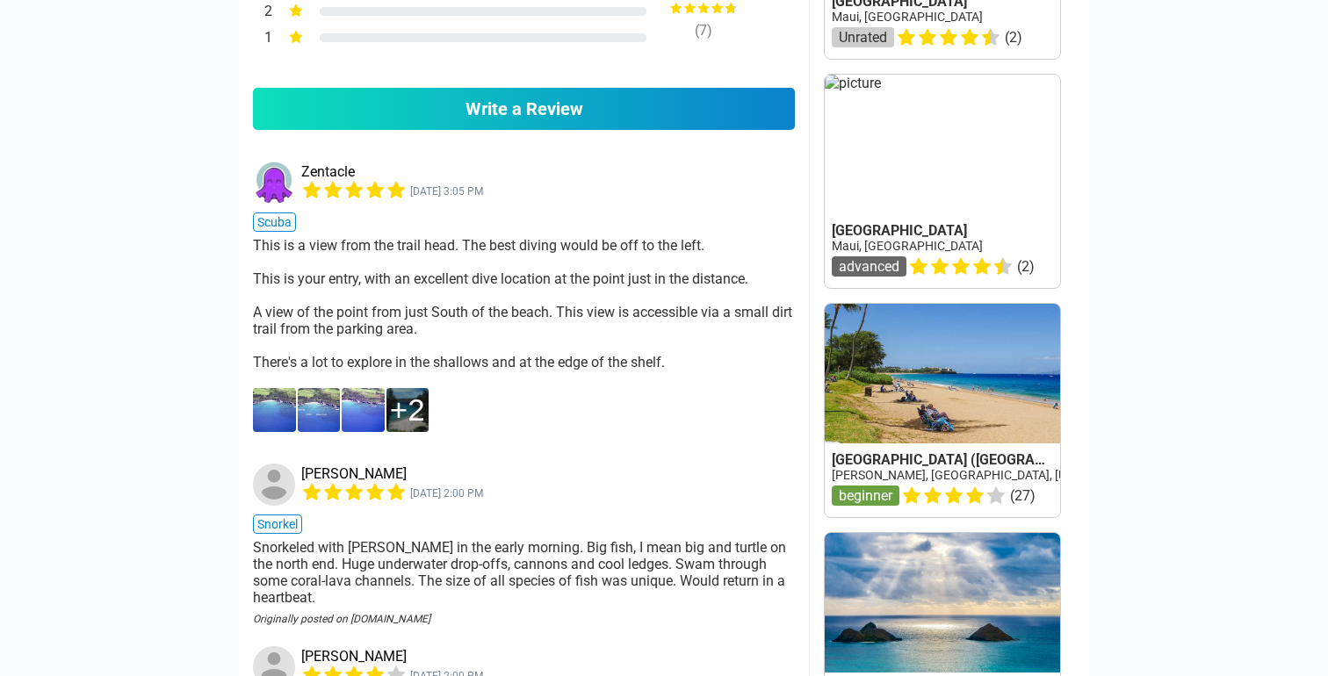
click at [322, 388] on img at bounding box center [319, 410] width 43 height 44
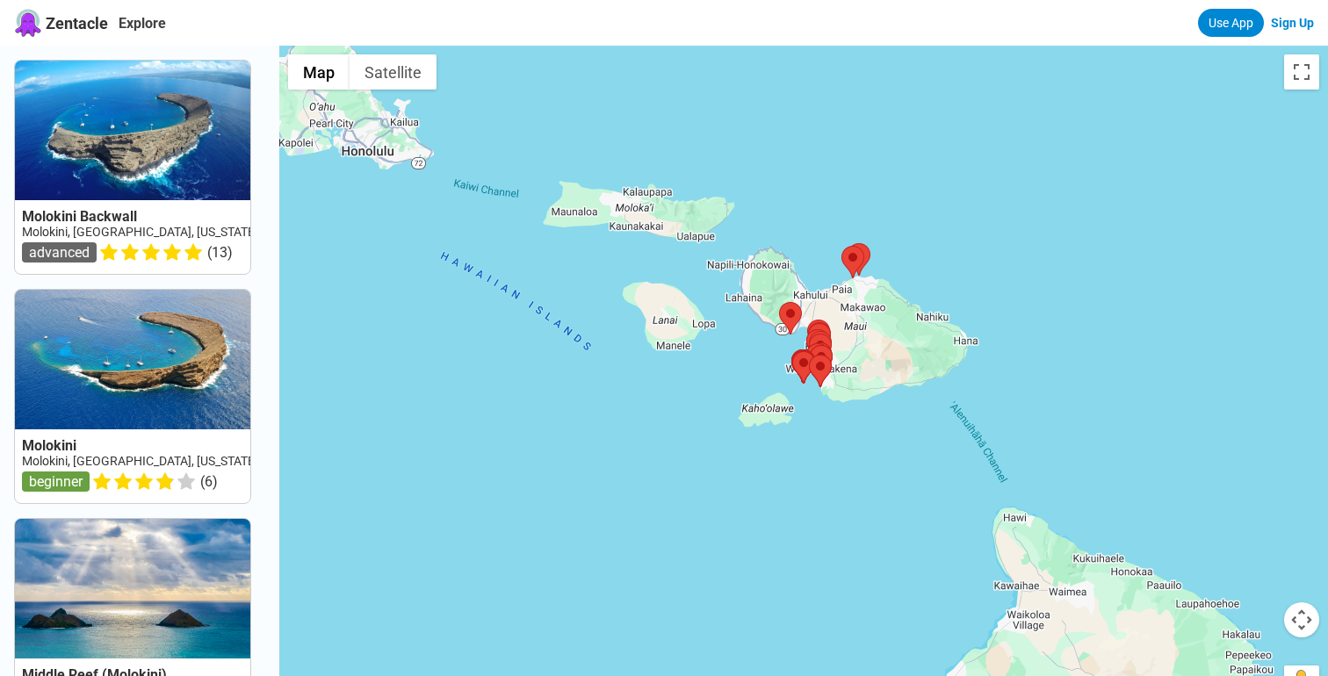
click at [725, 271] on div at bounding box center [803, 384] width 1049 height 676
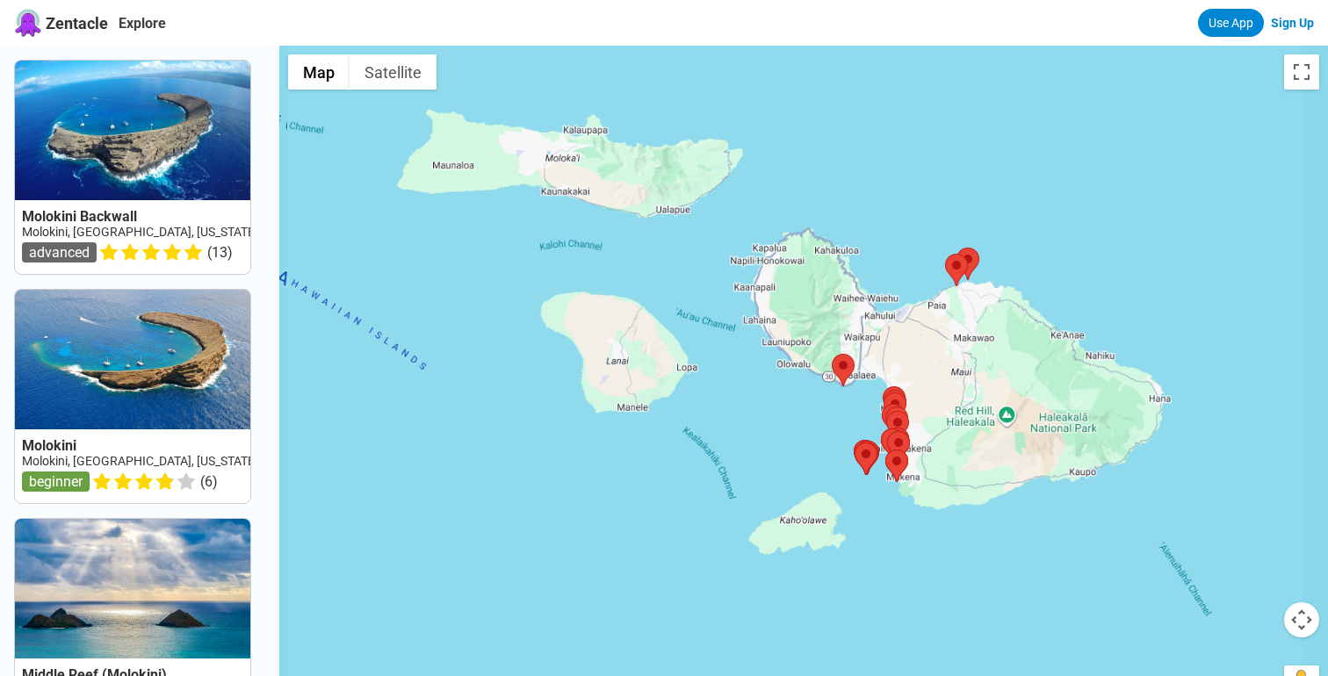
click at [725, 271] on div at bounding box center [803, 384] width 1049 height 676
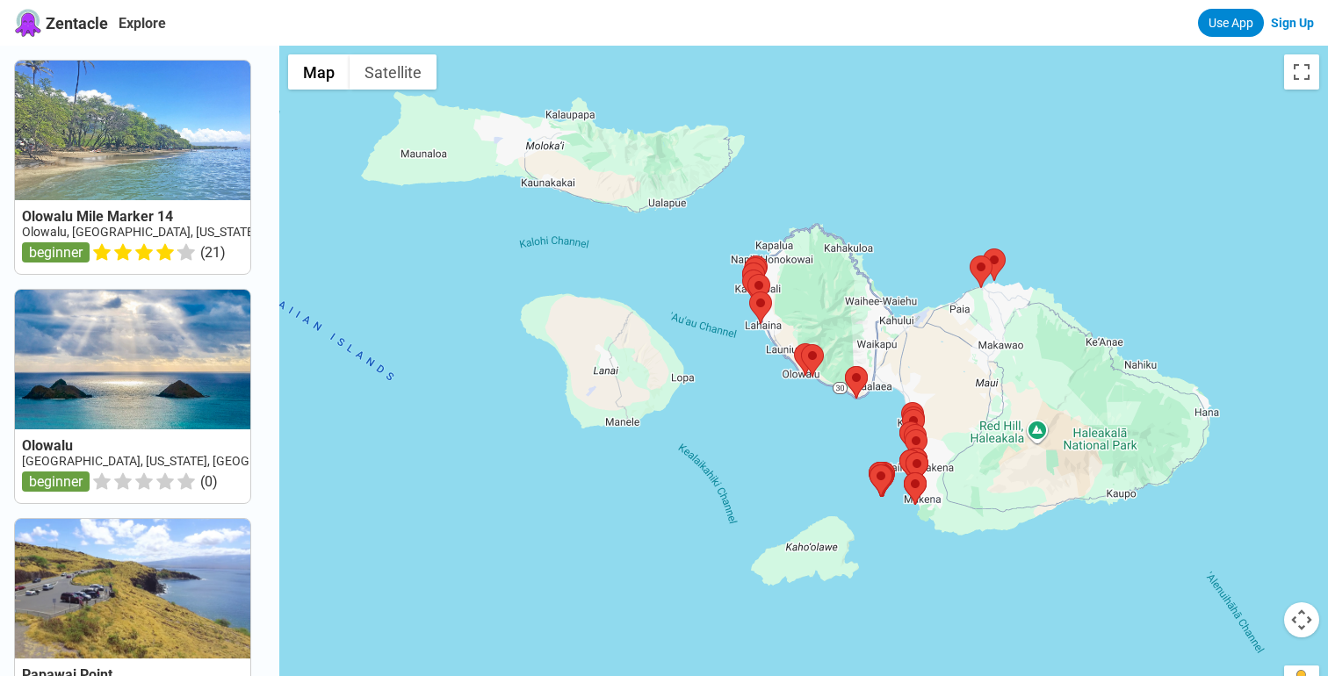
click at [792, 260] on div at bounding box center [803, 384] width 1049 height 676
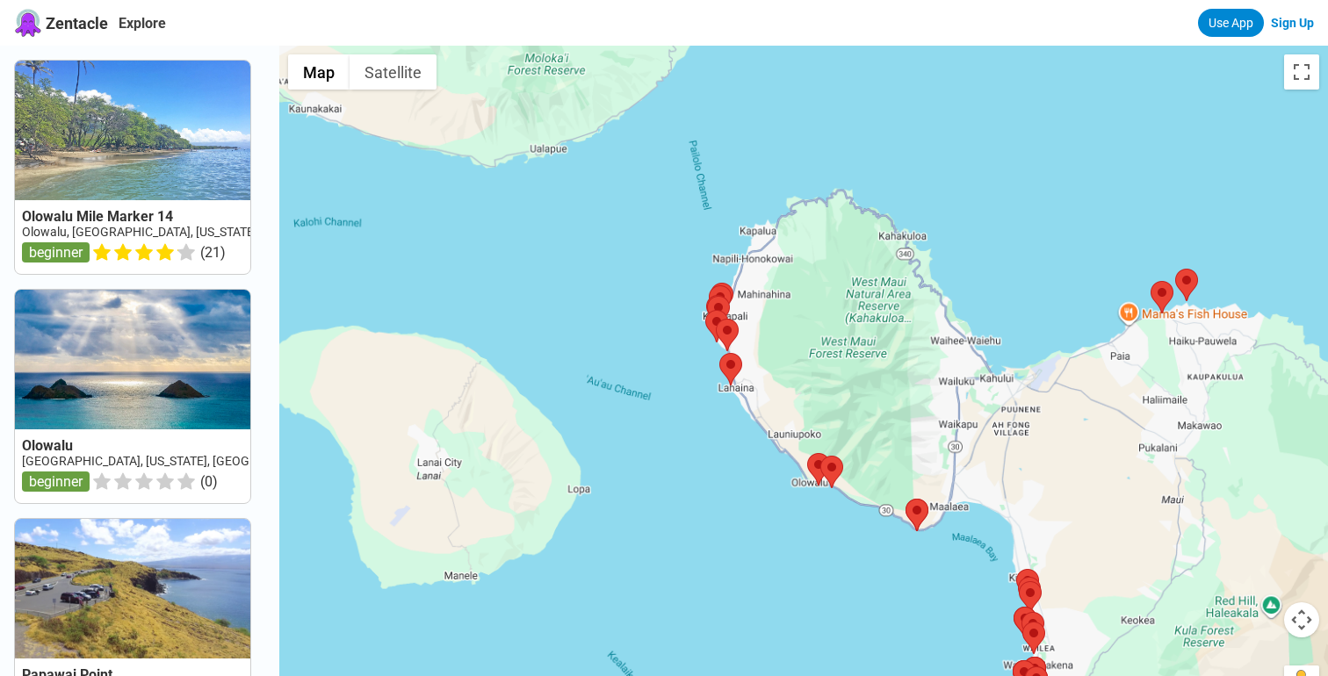
click at [767, 243] on div at bounding box center [803, 384] width 1049 height 676
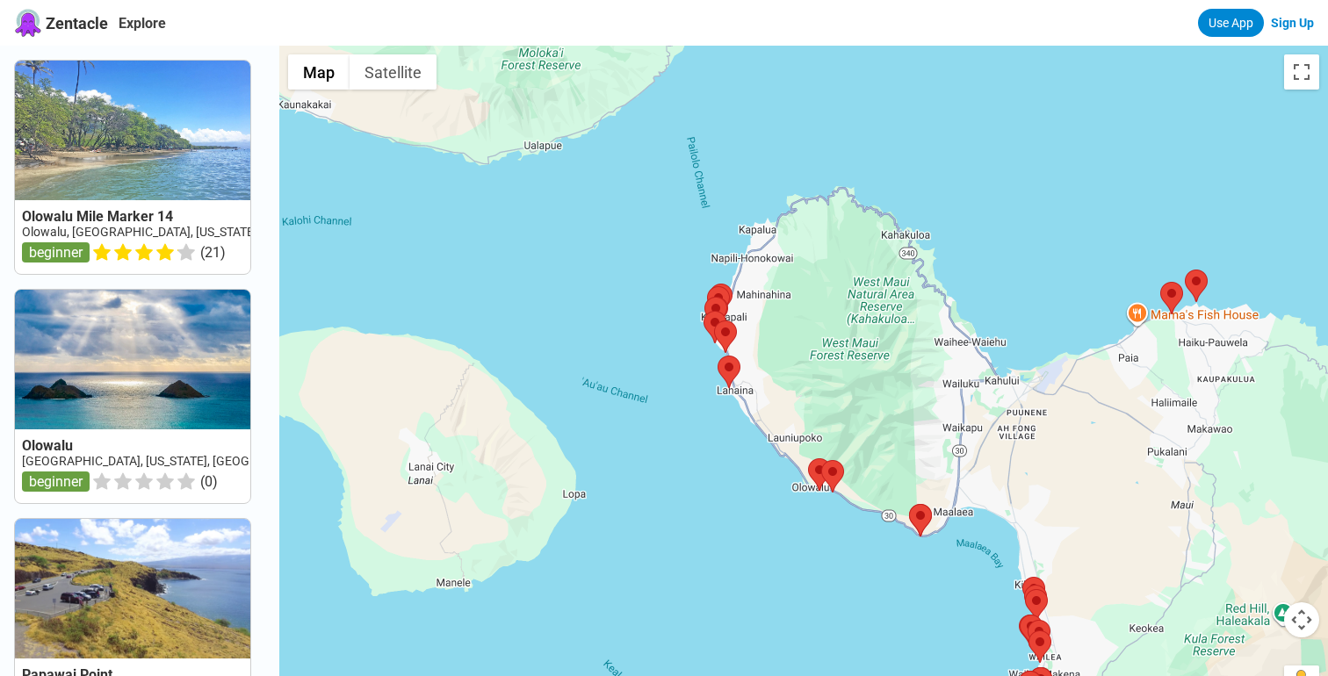
click at [767, 243] on div at bounding box center [803, 384] width 1049 height 676
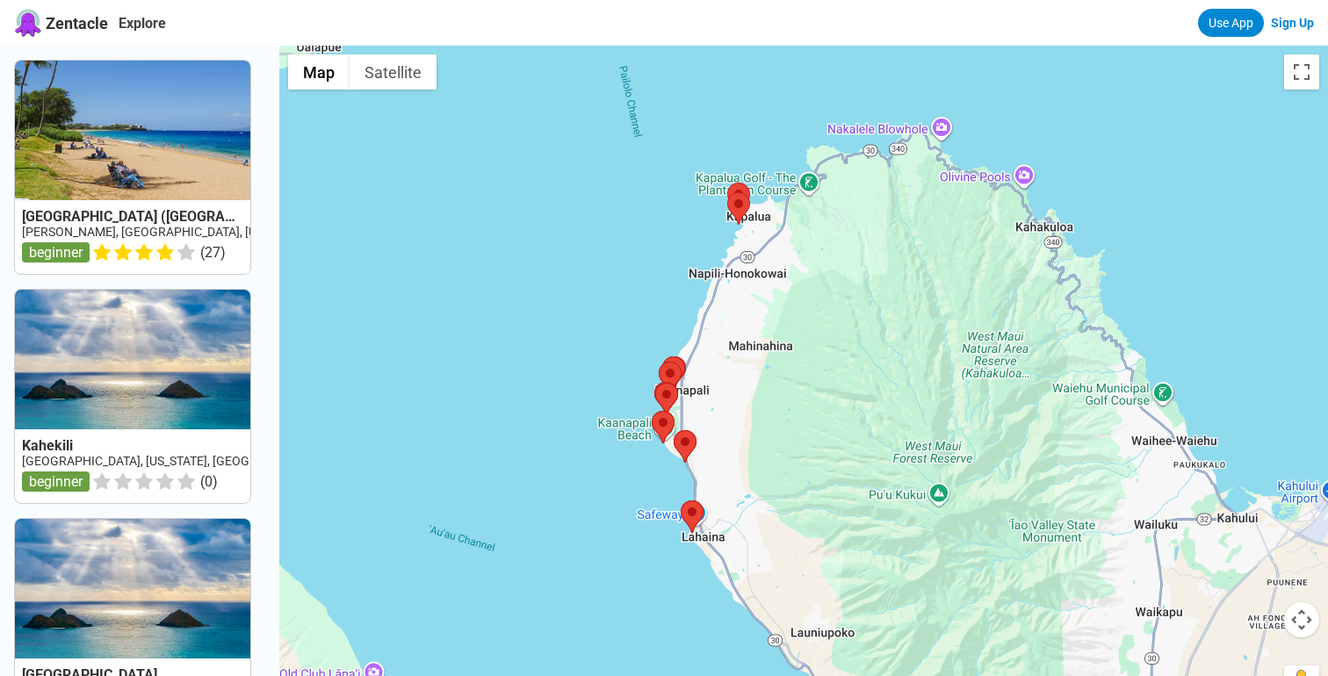
click at [770, 228] on div at bounding box center [803, 384] width 1049 height 676
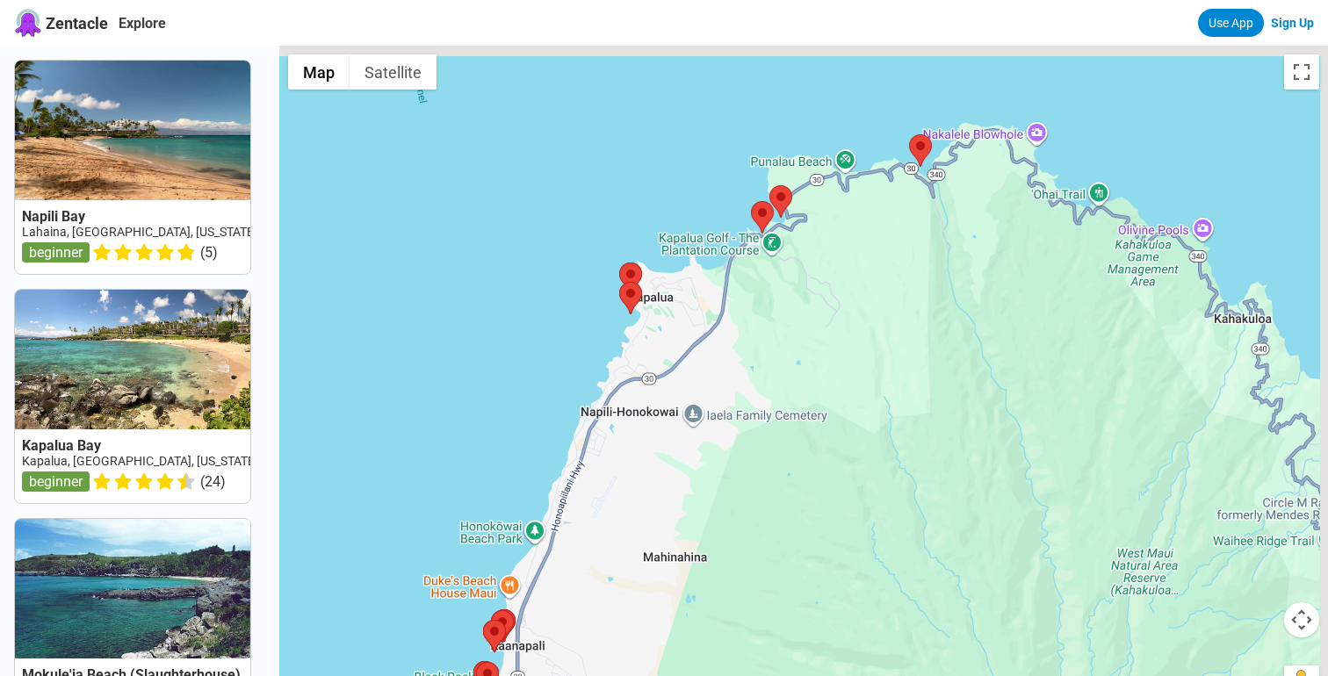
drag, startPoint x: 958, startPoint y: 130, endPoint x: 836, endPoint y: 290, distance: 201.2
click at [836, 291] on div at bounding box center [803, 384] width 1049 height 676
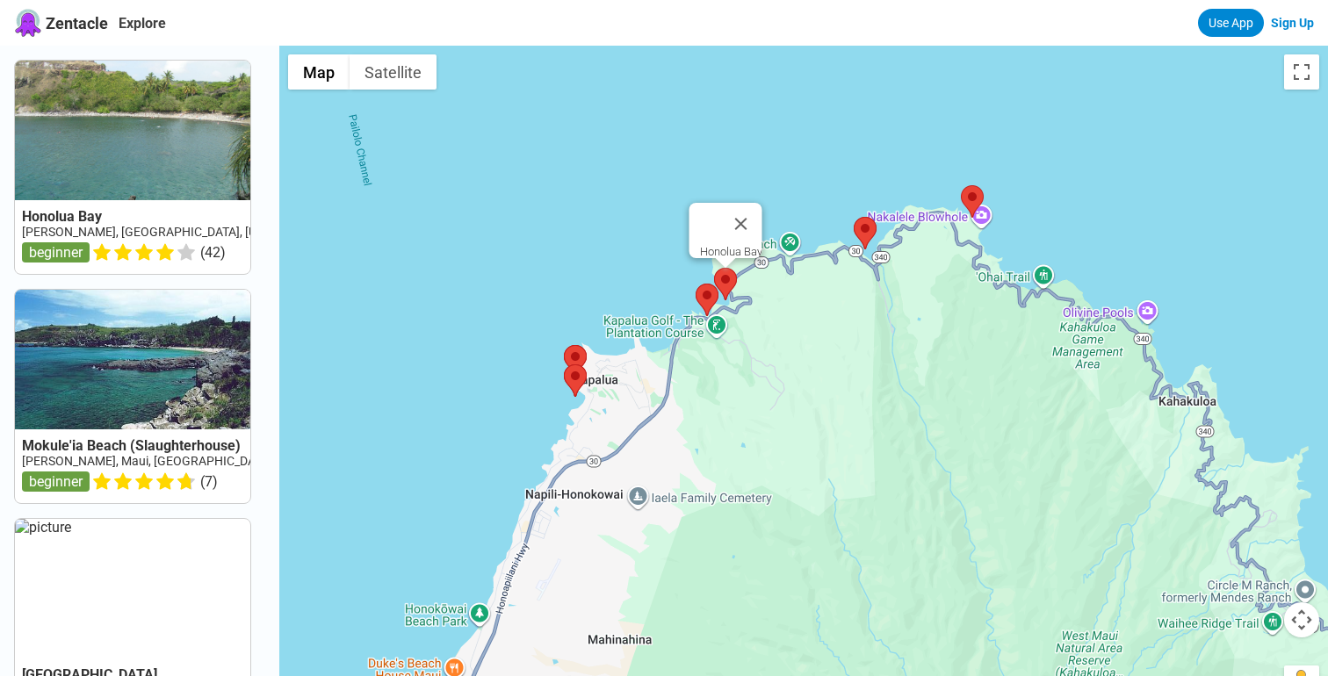
click at [714, 268] on area at bounding box center [714, 268] width 0 height 0
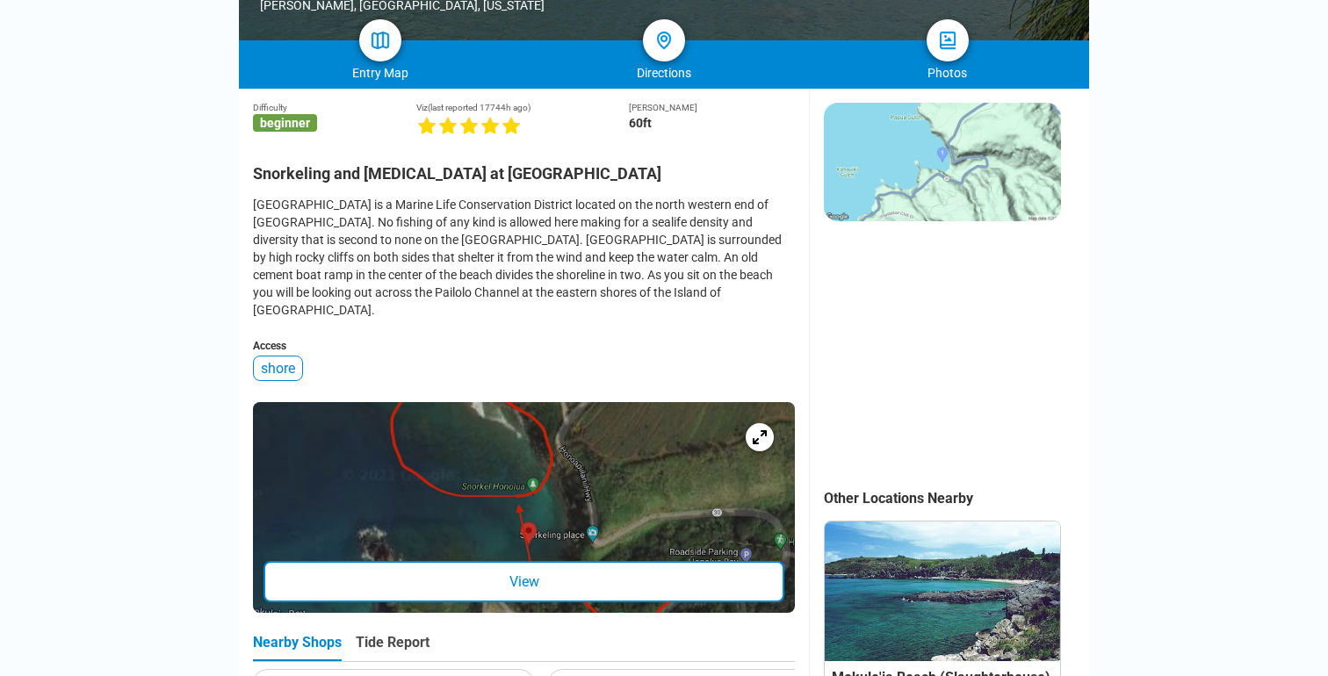
scroll to position [404, 0]
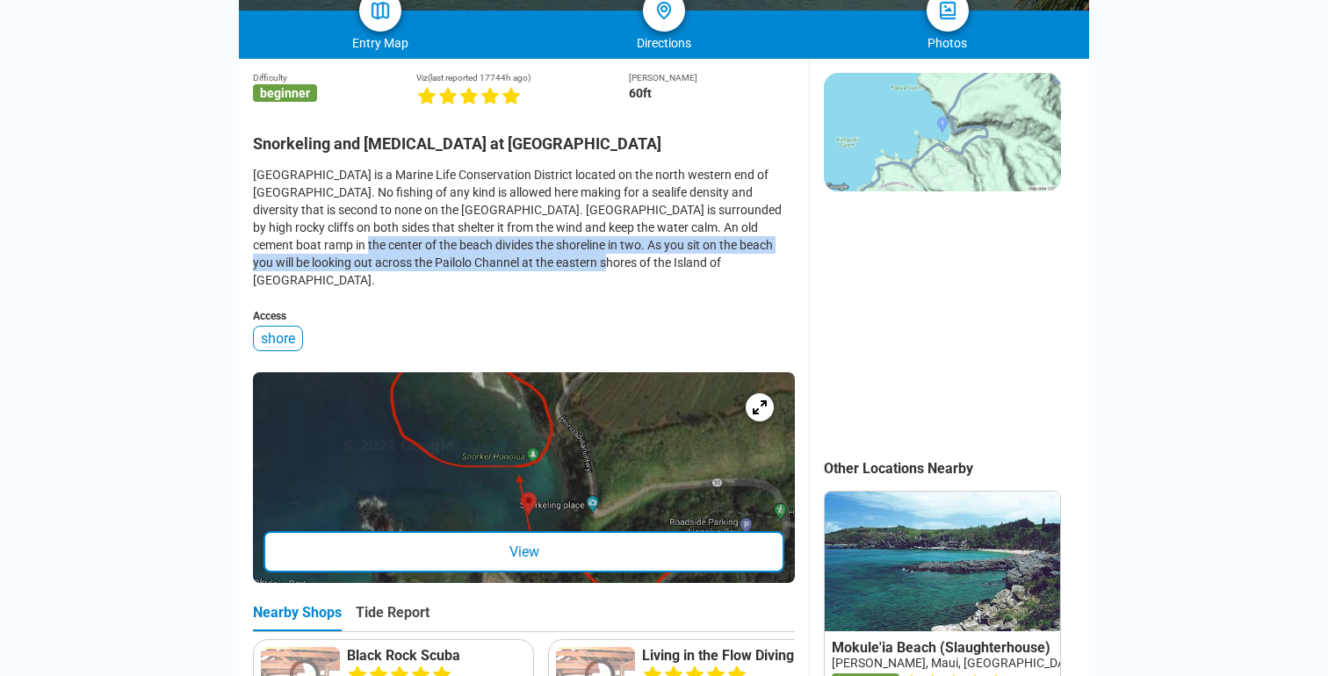
drag, startPoint x: 331, startPoint y: 166, endPoint x: 626, endPoint y: 189, distance: 296.0
click at [626, 189] on div "[GEOGRAPHIC_DATA] is a Marine Life Conservation District located on the north w…" at bounding box center [524, 227] width 542 height 123
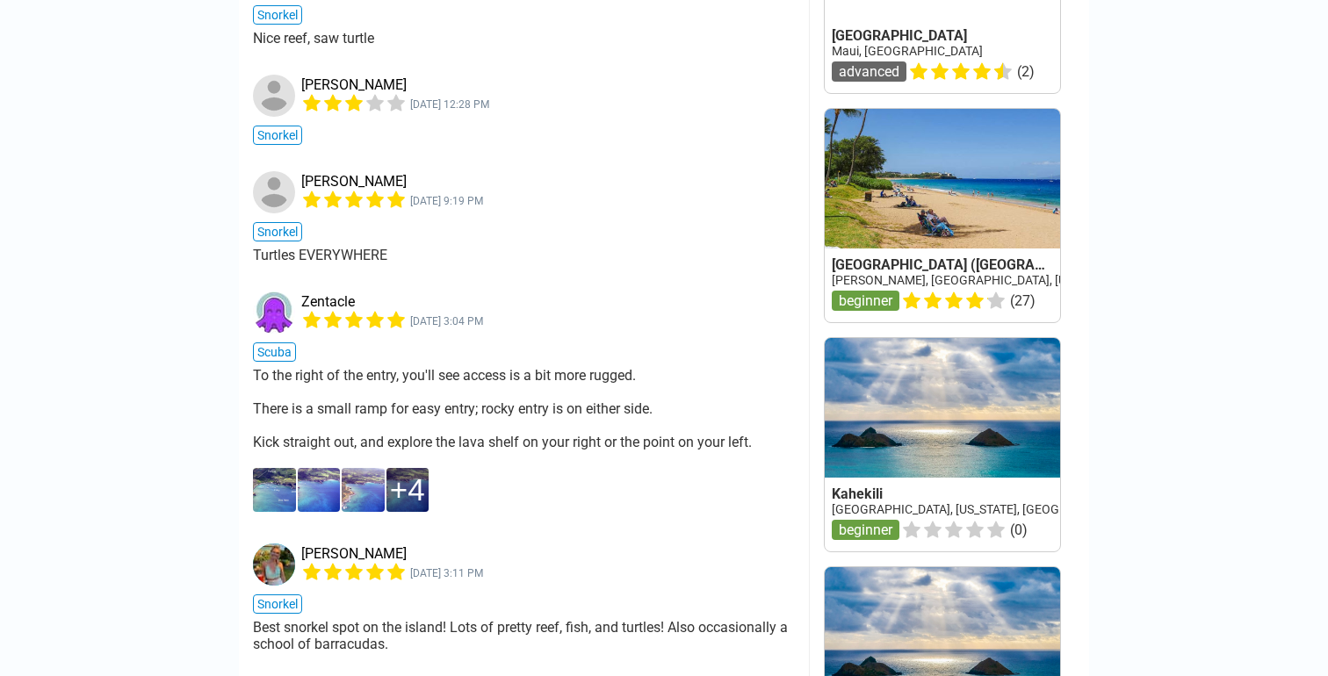
scroll to position [1935, 0]
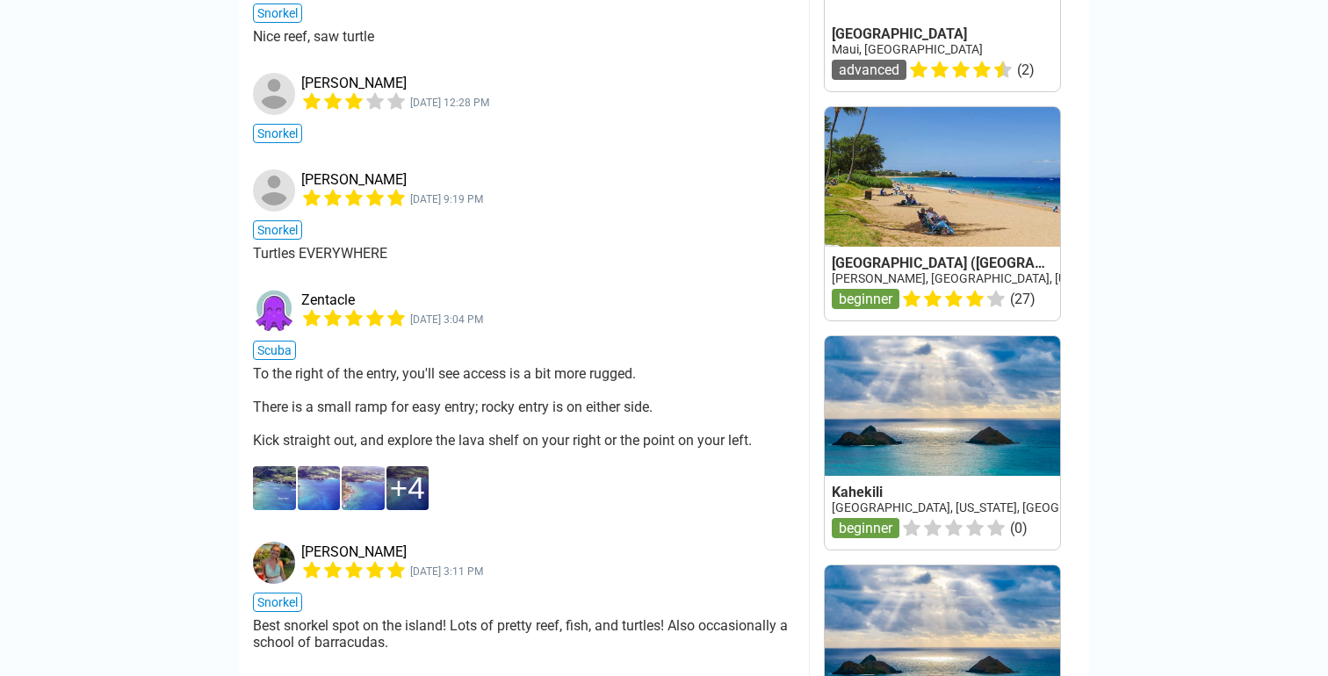
click at [277, 466] on img at bounding box center [274, 488] width 43 height 44
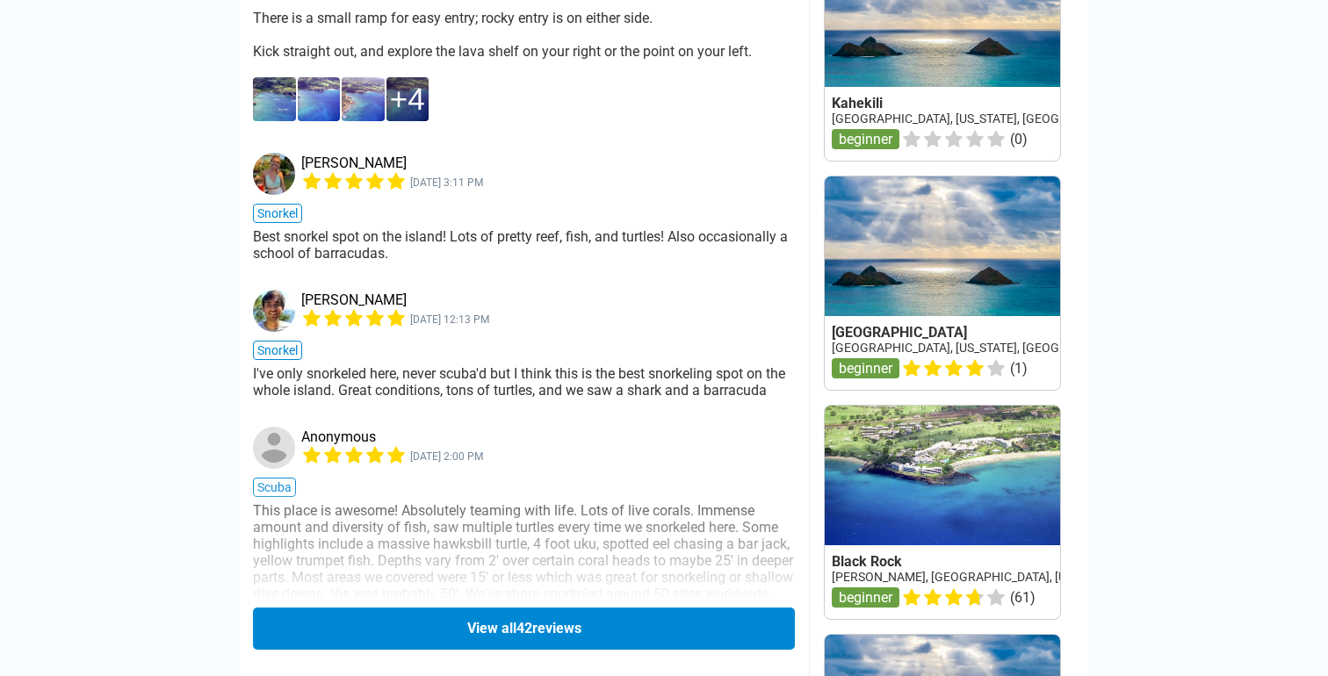
scroll to position [2358, 0]
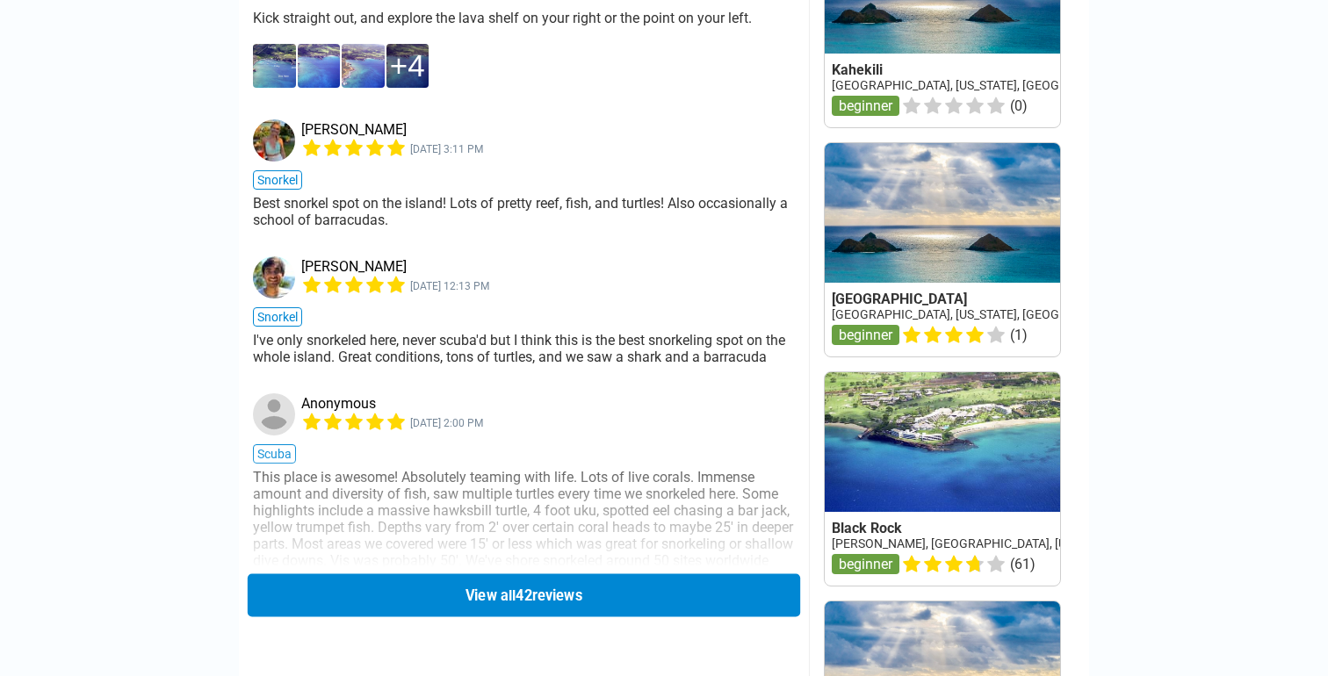
click at [581, 574] on button "View all 42 reviews" at bounding box center [524, 595] width 553 height 43
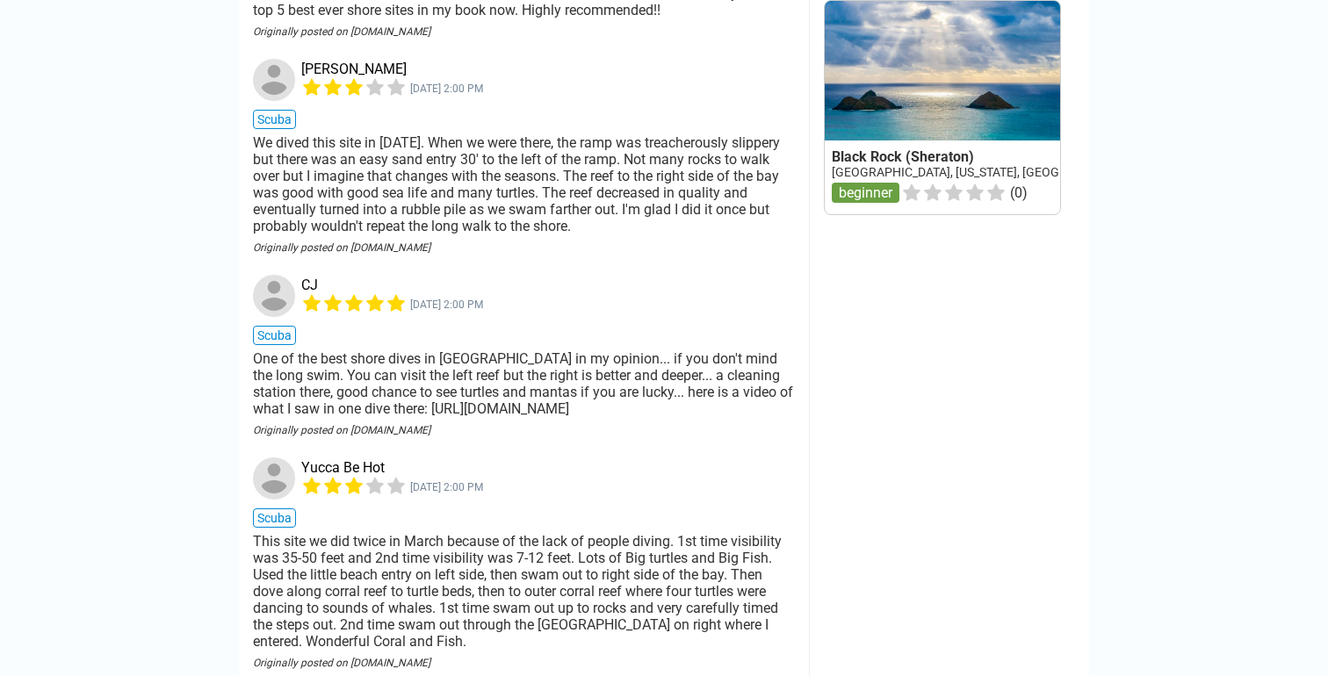
scroll to position [3038, 0]
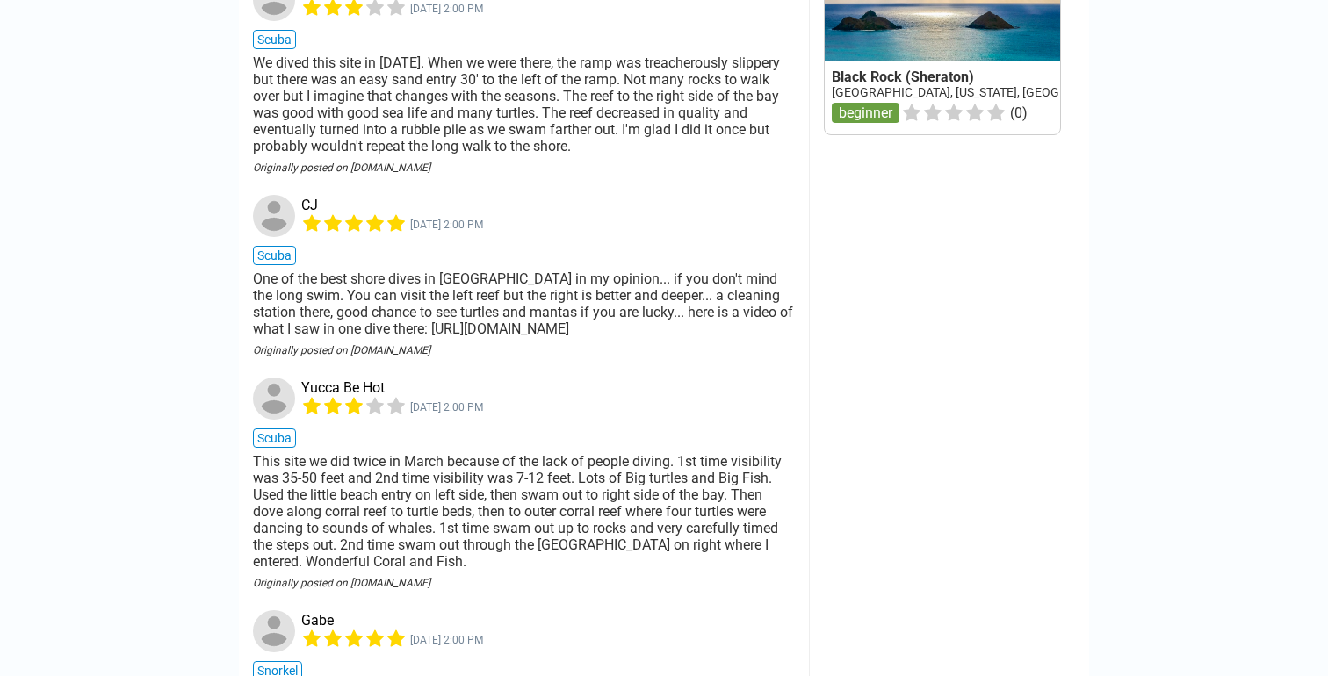
drag, startPoint x: 365, startPoint y: 245, endPoint x: 795, endPoint y: 248, distance: 429.5
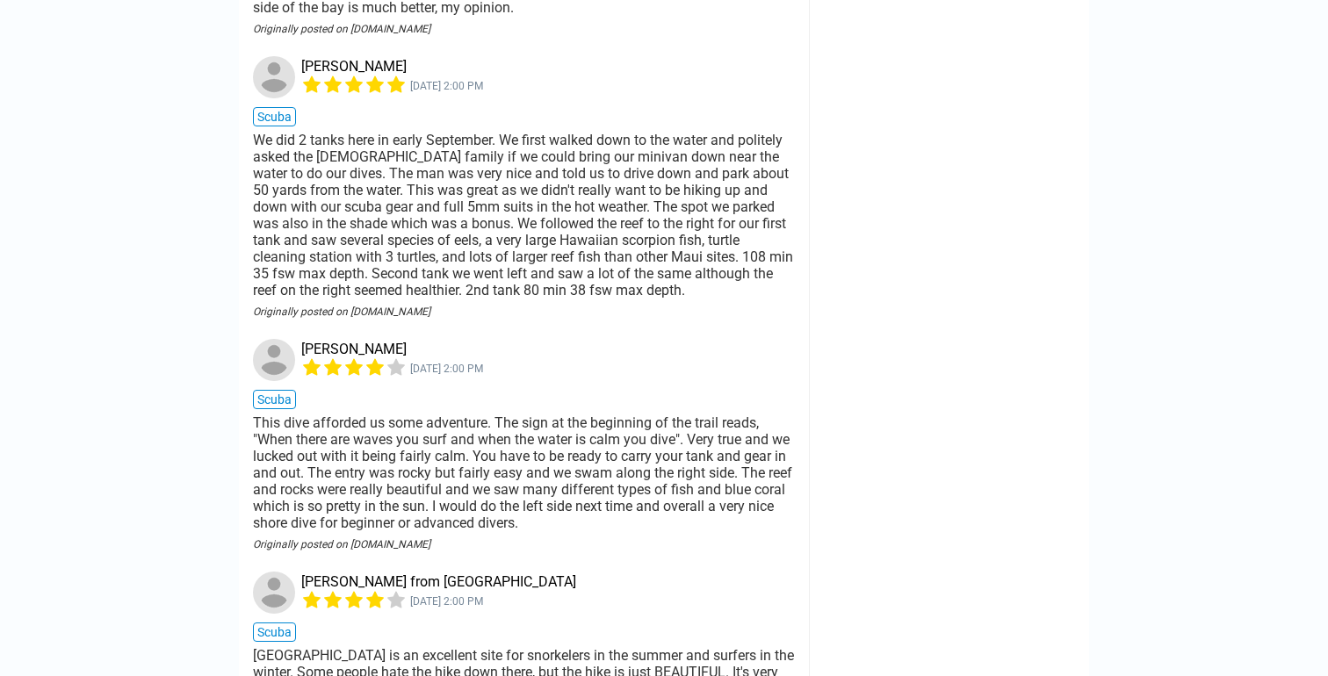
scroll to position [3758, 0]
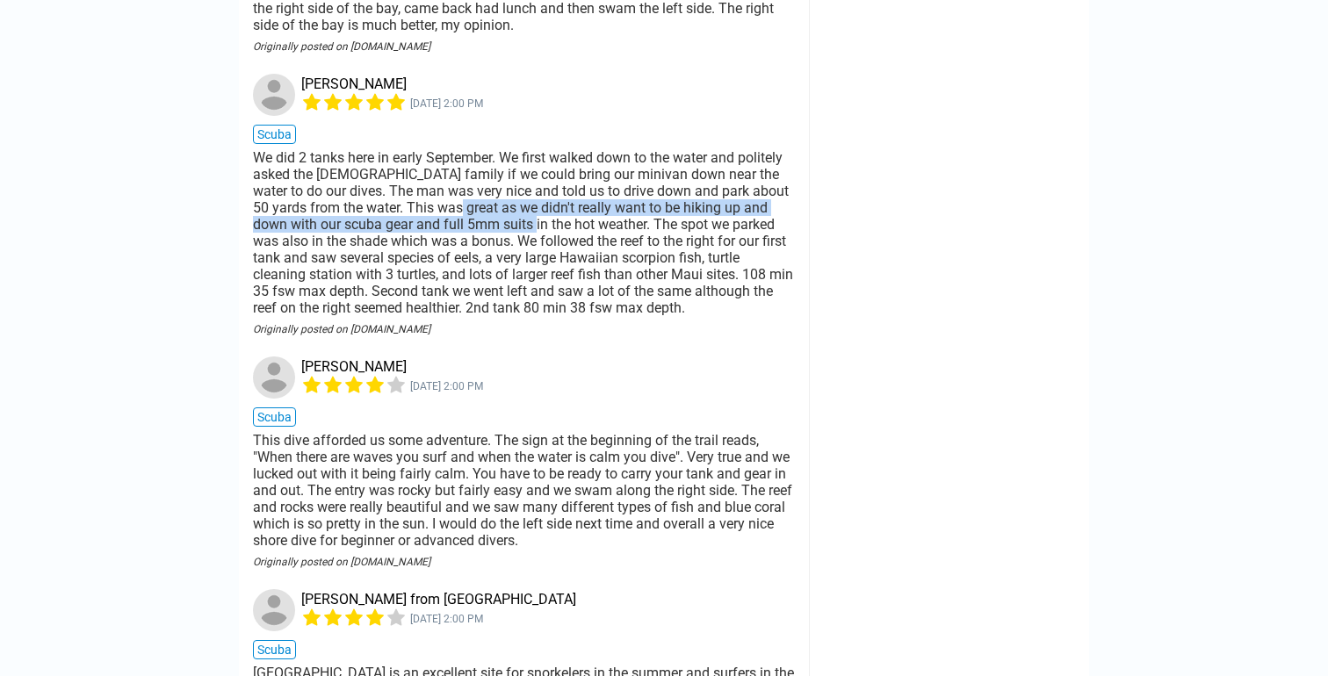
drag, startPoint x: 510, startPoint y: 127, endPoint x: 599, endPoint y: 143, distance: 90.1
click at [599, 149] on div "We did 2 tanks here in early September. We first walked down to the water and p…" at bounding box center [524, 232] width 542 height 167
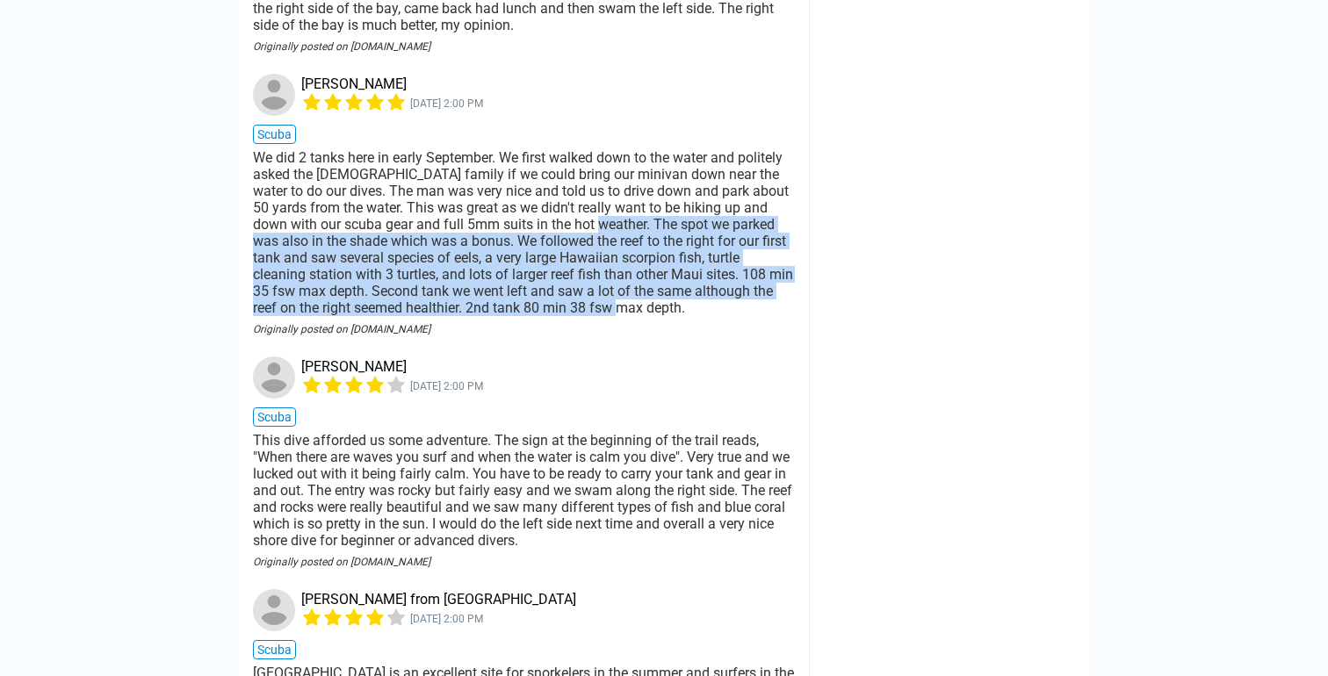
drag, startPoint x: 664, startPoint y: 146, endPoint x: 726, endPoint y: 230, distance: 104.9
click at [726, 230] on div "We did 2 tanks here in early September. We first walked down to the water and p…" at bounding box center [524, 232] width 542 height 167
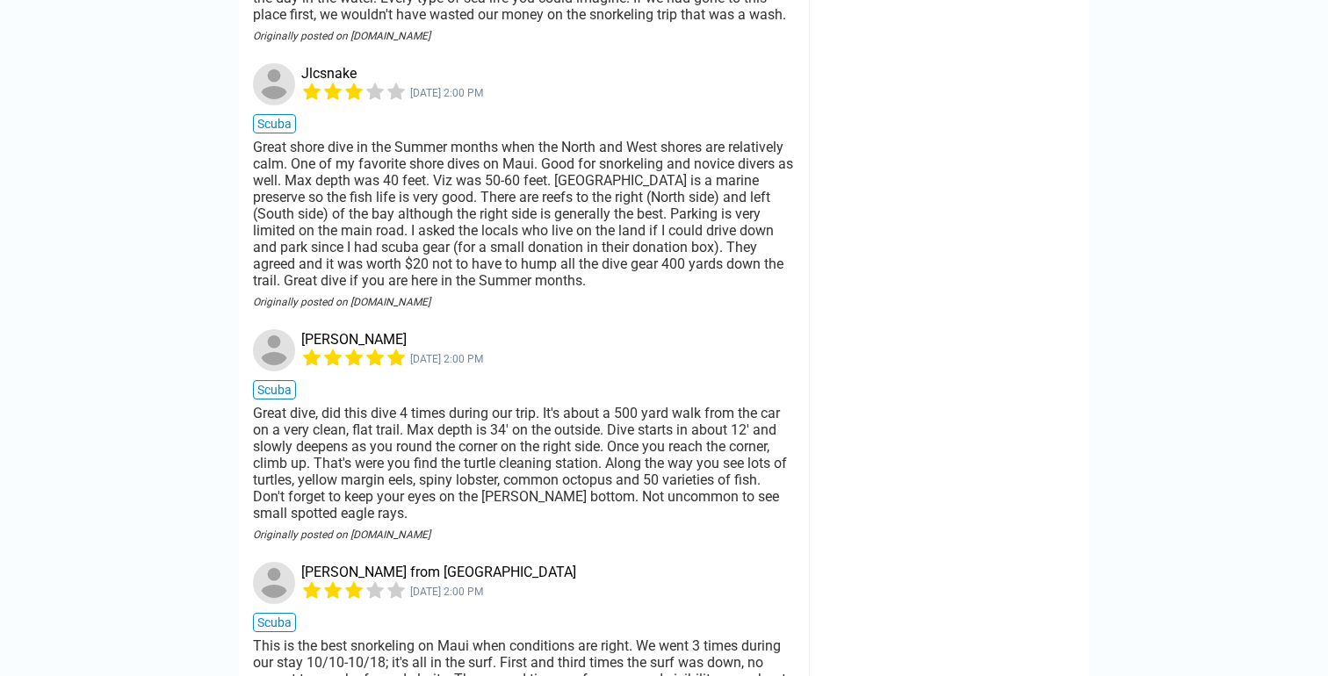
scroll to position [5070, 0]
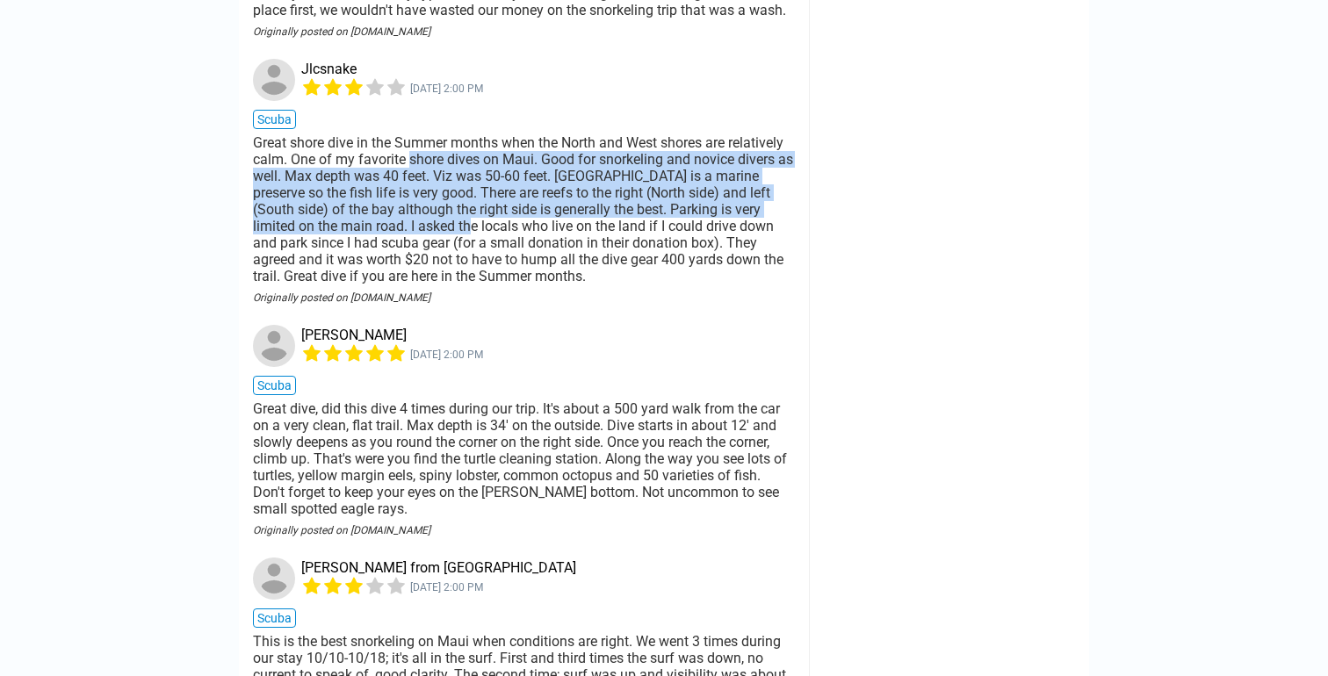
drag, startPoint x: 474, startPoint y: 82, endPoint x: 559, endPoint y: 140, distance: 102.3
click at [559, 140] on div "Great shore dive in the Summer months when the North and West shores are relati…" at bounding box center [524, 209] width 542 height 150
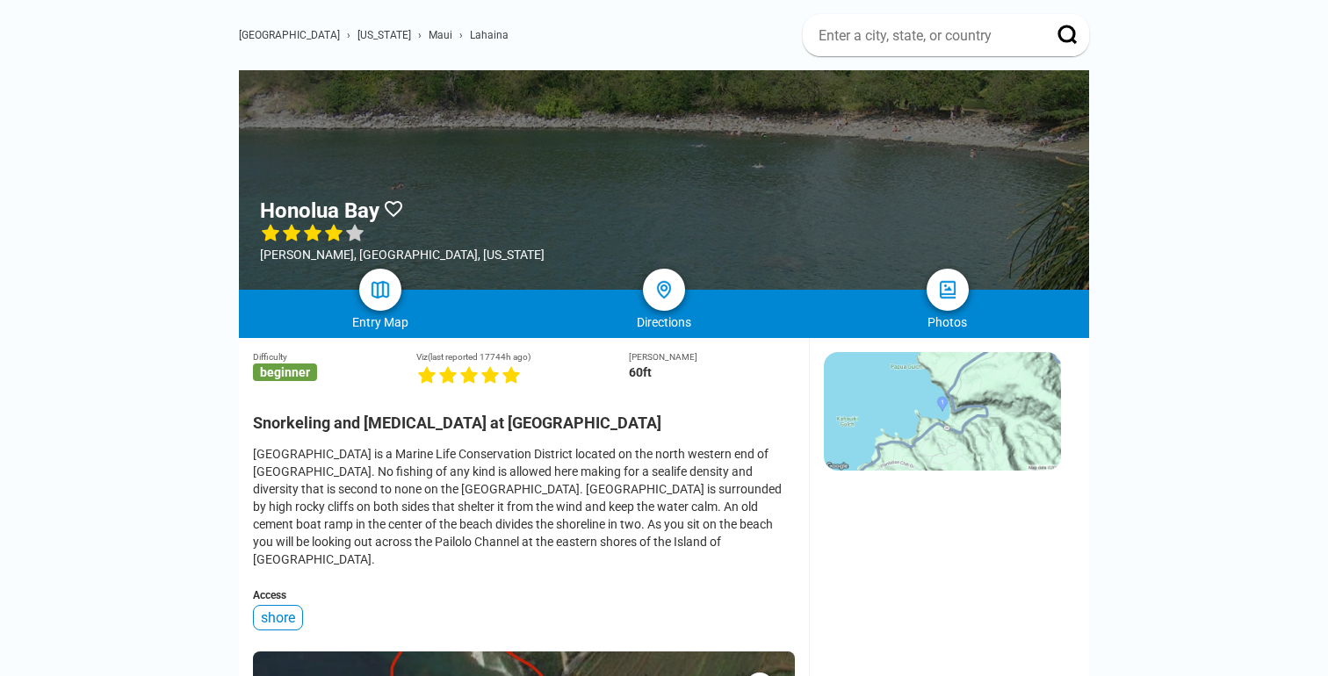
scroll to position [0, 0]
